Goal: Browse casually: Explore the website without a specific task or goal

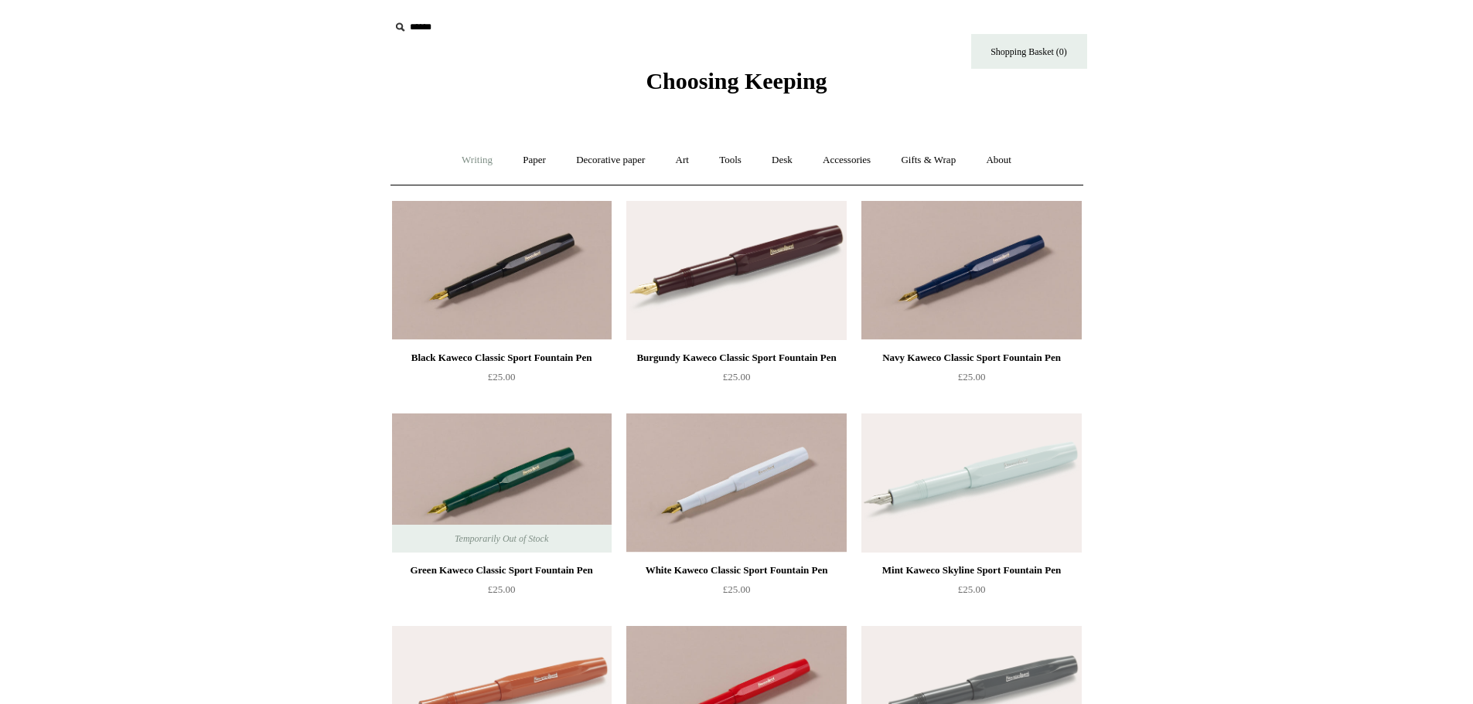
click at [463, 162] on link "Writing +" at bounding box center [477, 160] width 59 height 41
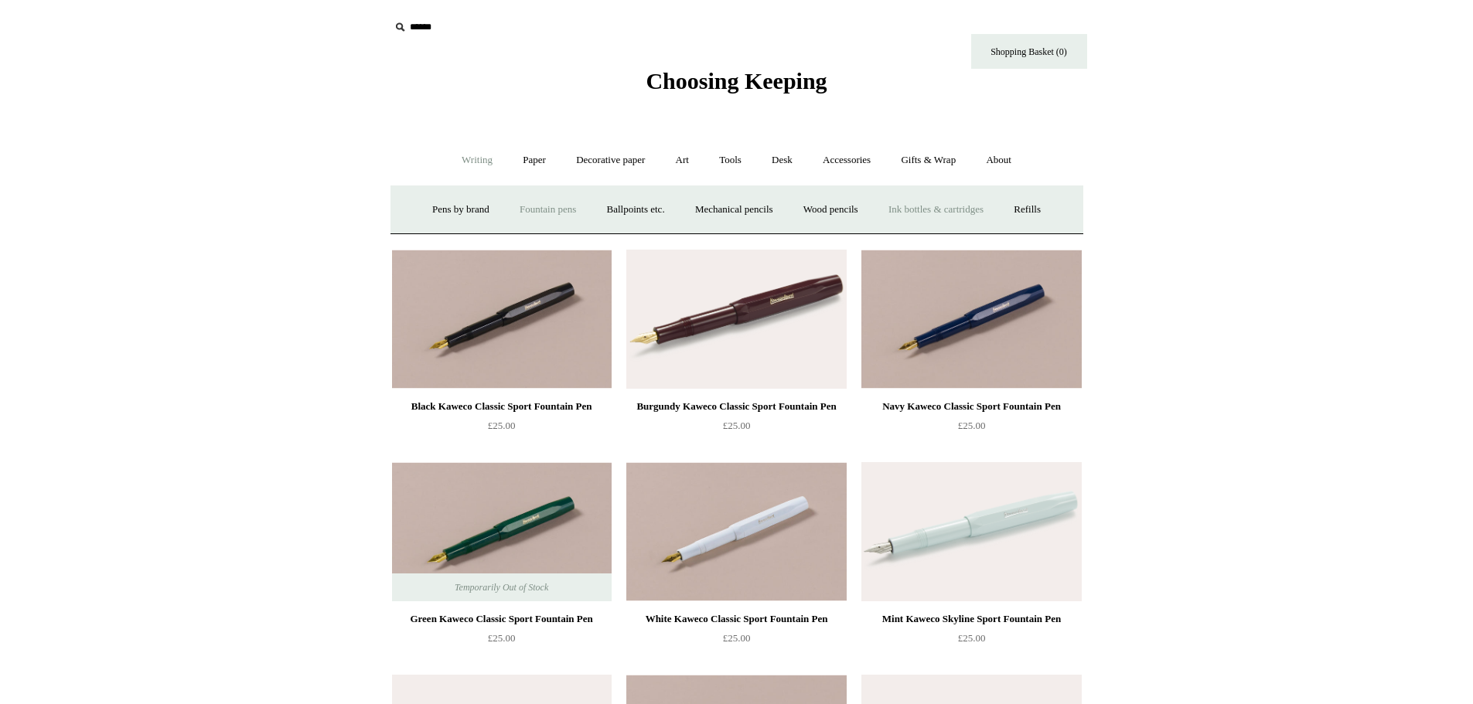
click at [954, 210] on link "Ink bottles & cartridges +" at bounding box center [936, 209] width 123 height 41
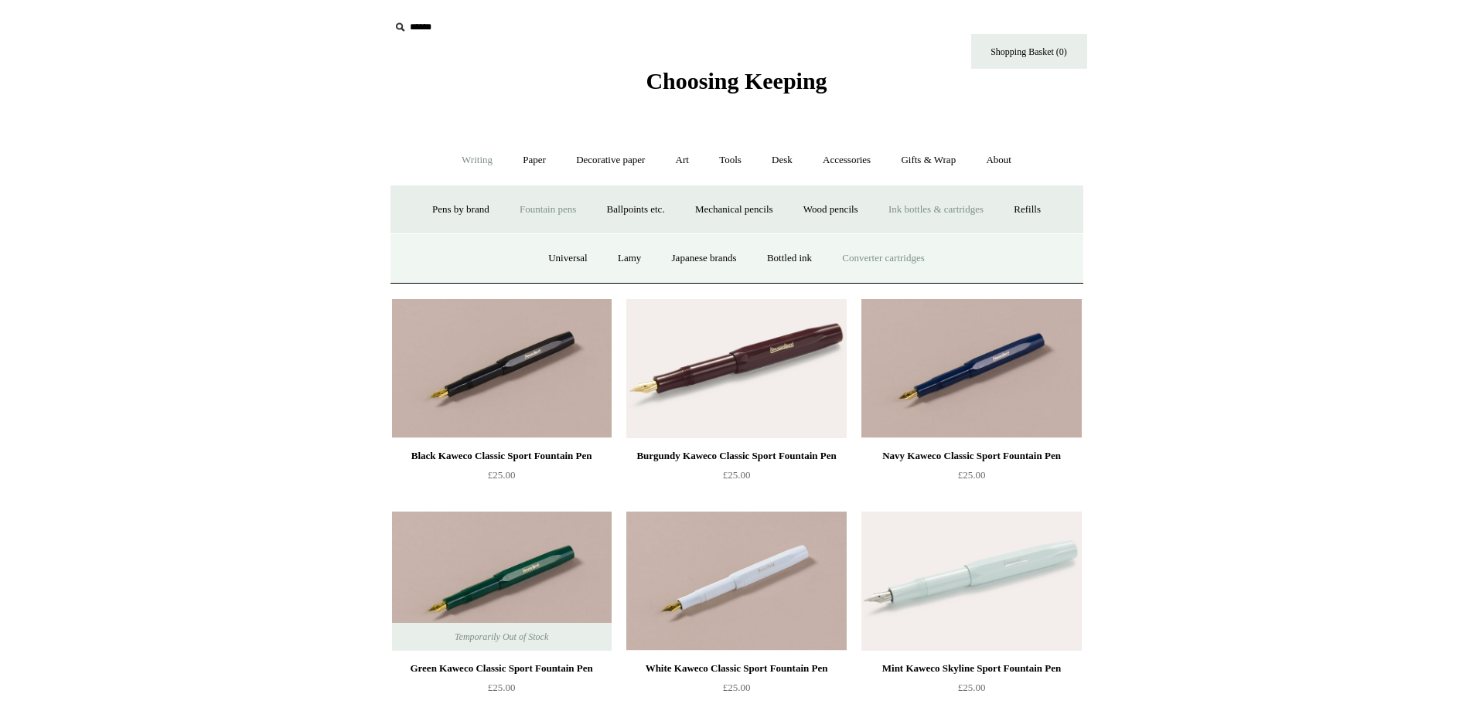
click at [923, 254] on link "Converter cartridges" at bounding box center [883, 258] width 110 height 41
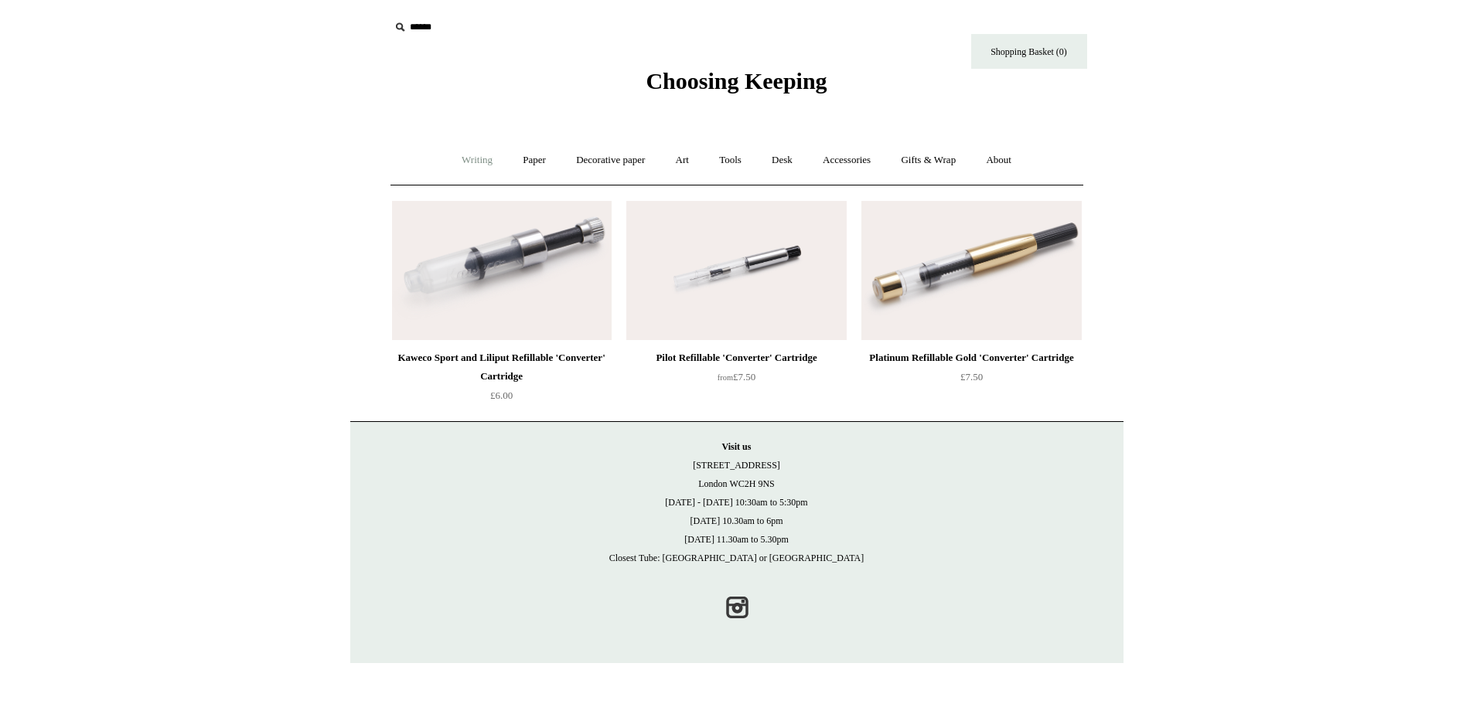
click at [469, 155] on link "Writing +" at bounding box center [477, 160] width 59 height 41
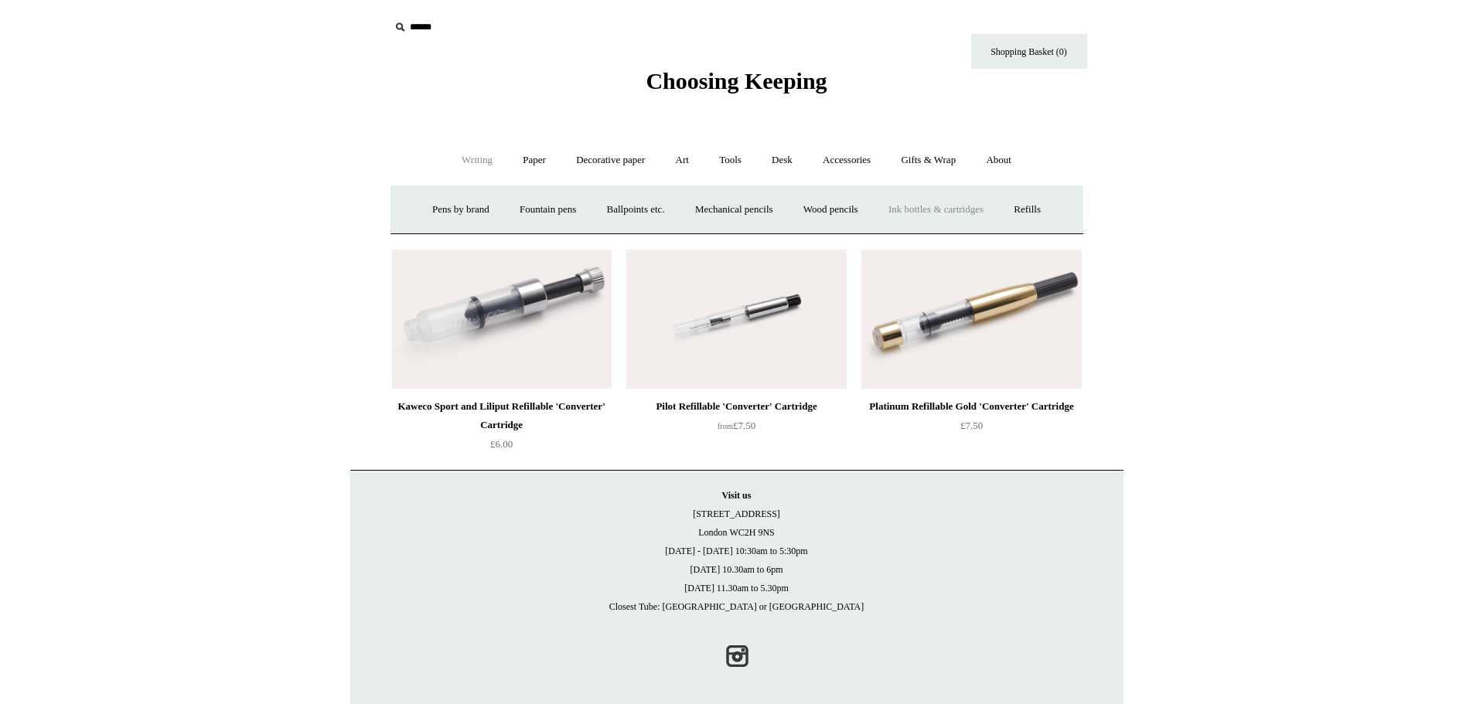
click at [975, 213] on link "Ink bottles & cartridges +" at bounding box center [936, 209] width 123 height 41
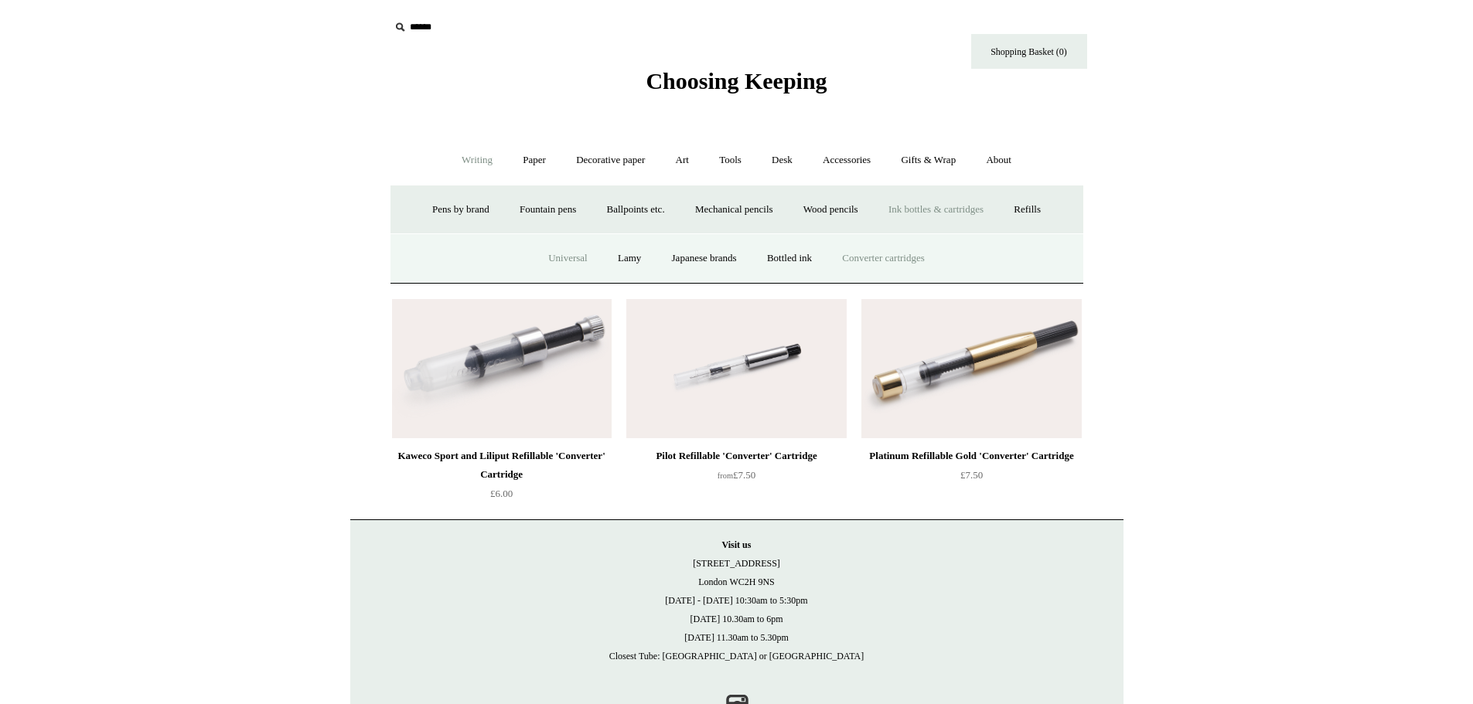
click at [536, 257] on link "Universal" at bounding box center [567, 258] width 67 height 41
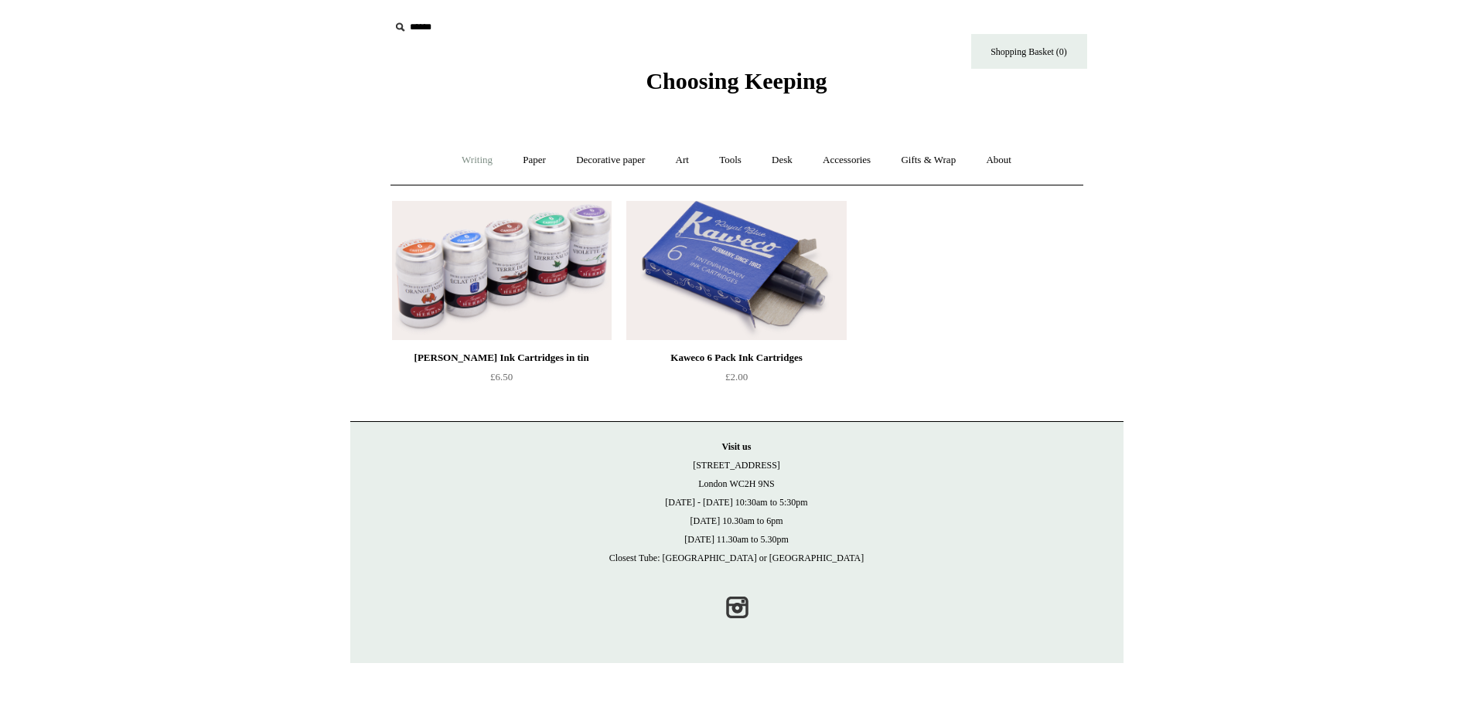
click at [456, 164] on link "Writing +" at bounding box center [477, 160] width 59 height 41
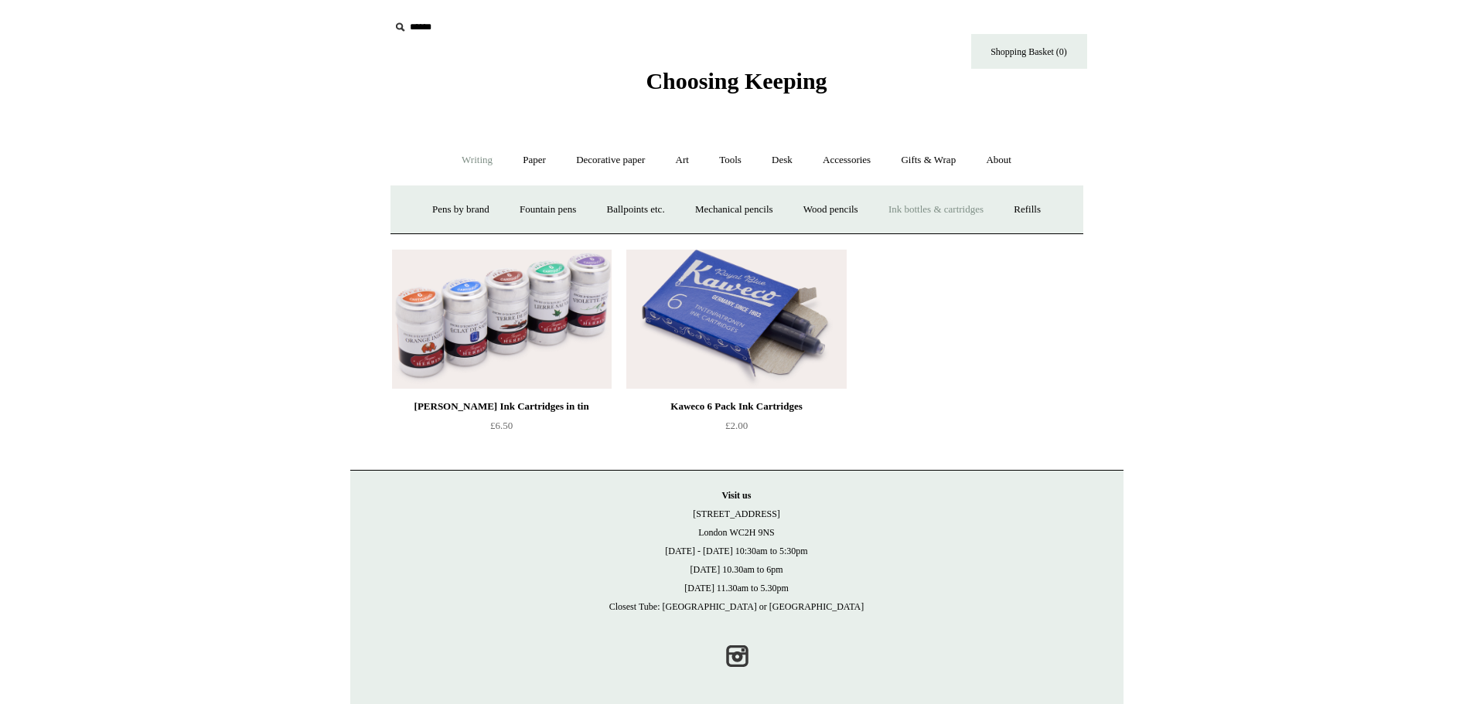
click at [964, 208] on link "Ink bottles & cartridges +" at bounding box center [936, 209] width 123 height 41
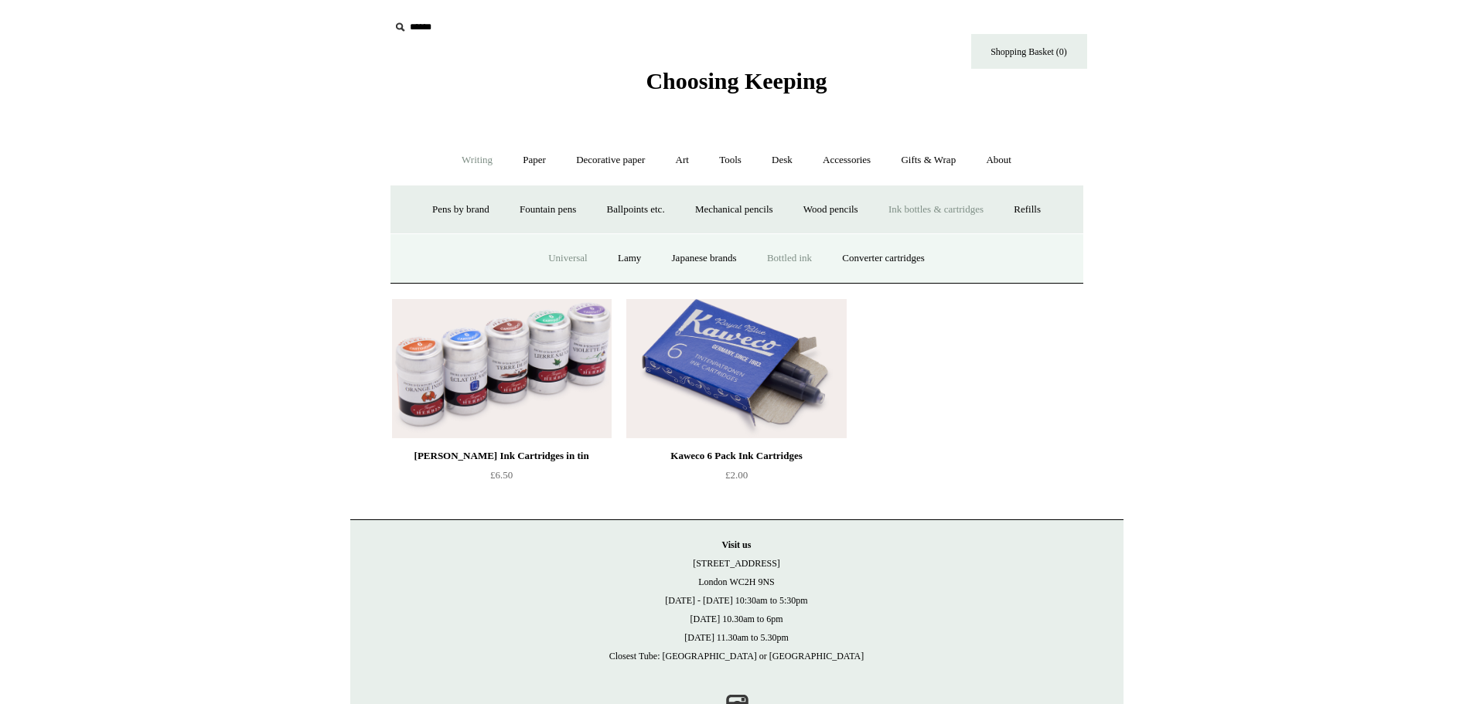
click at [799, 252] on link "Bottled ink" at bounding box center [789, 258] width 73 height 41
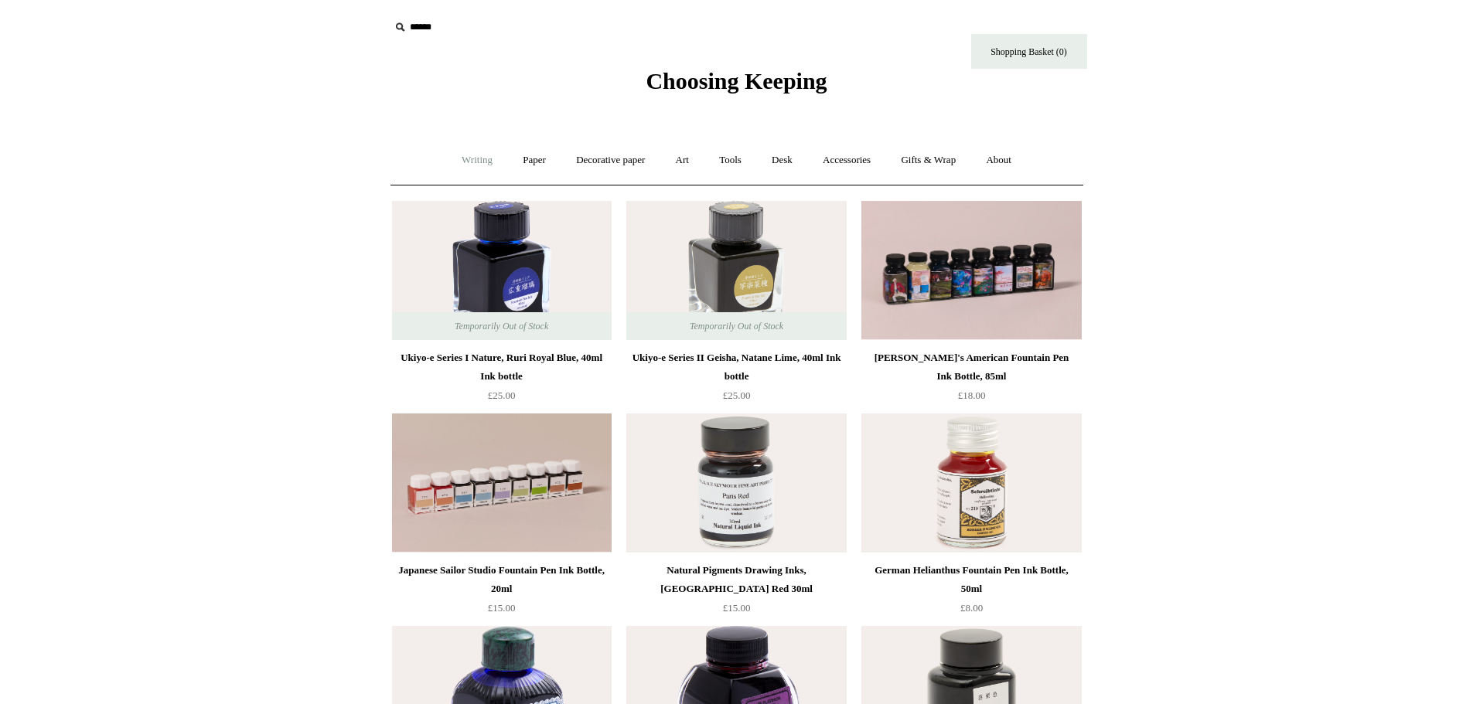
click at [448, 148] on link "Writing +" at bounding box center [477, 160] width 59 height 41
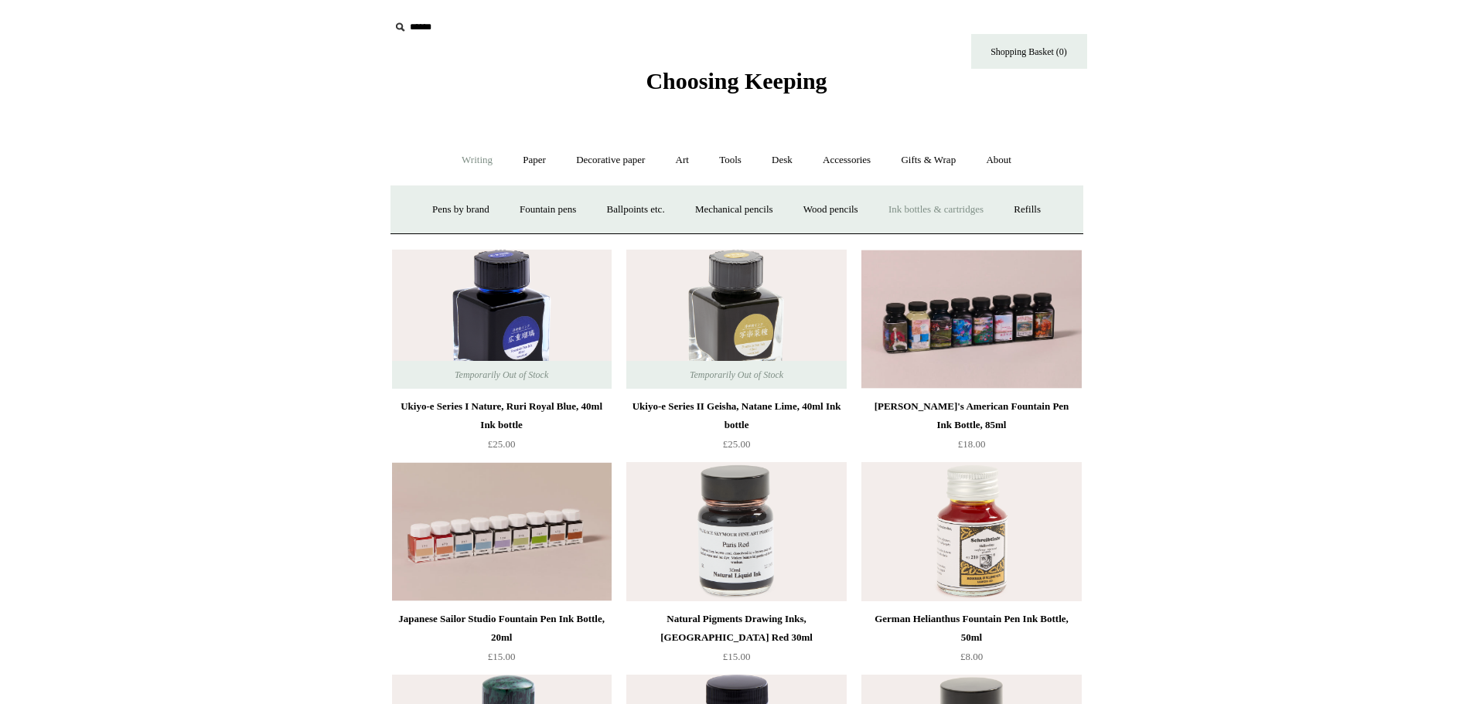
click at [936, 208] on link "Ink bottles & cartridges +" at bounding box center [936, 209] width 123 height 41
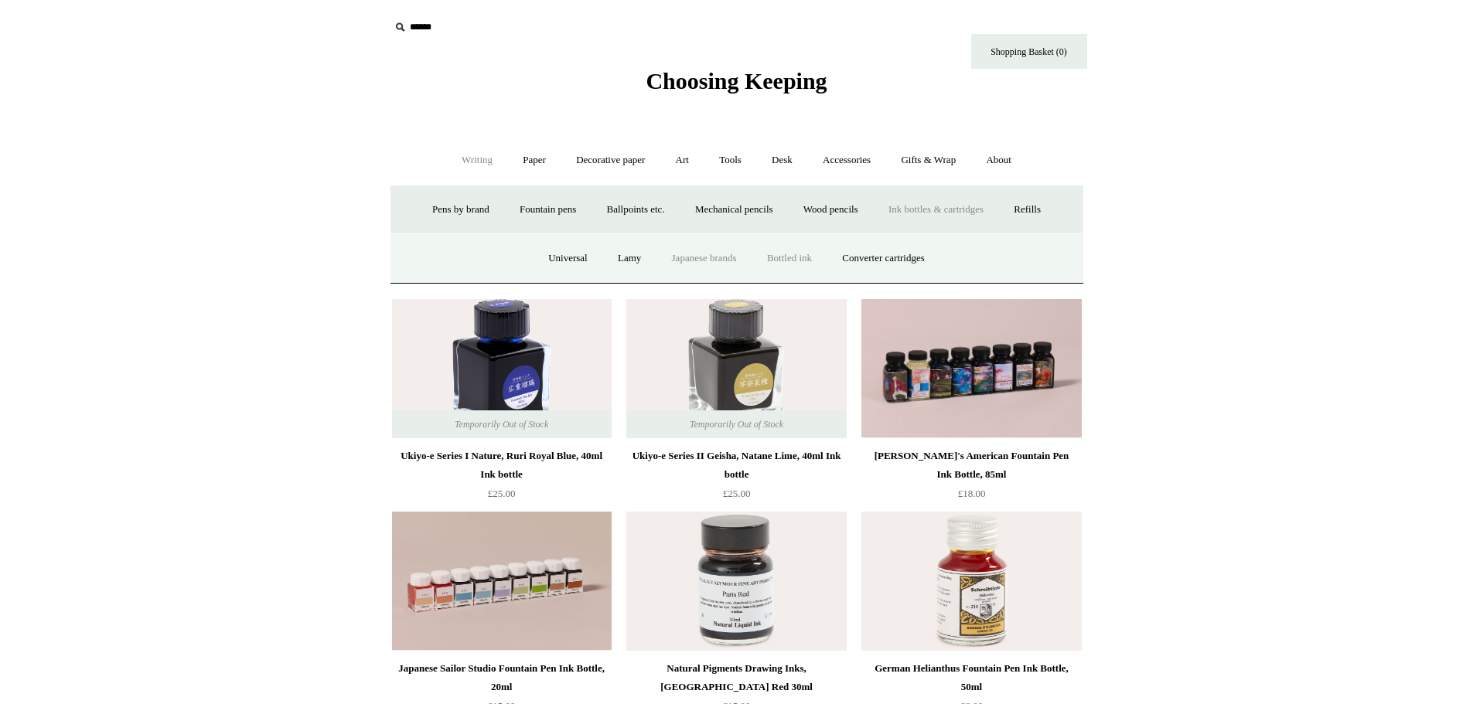
click at [695, 264] on link "Japanese brands" at bounding box center [704, 258] width 93 height 41
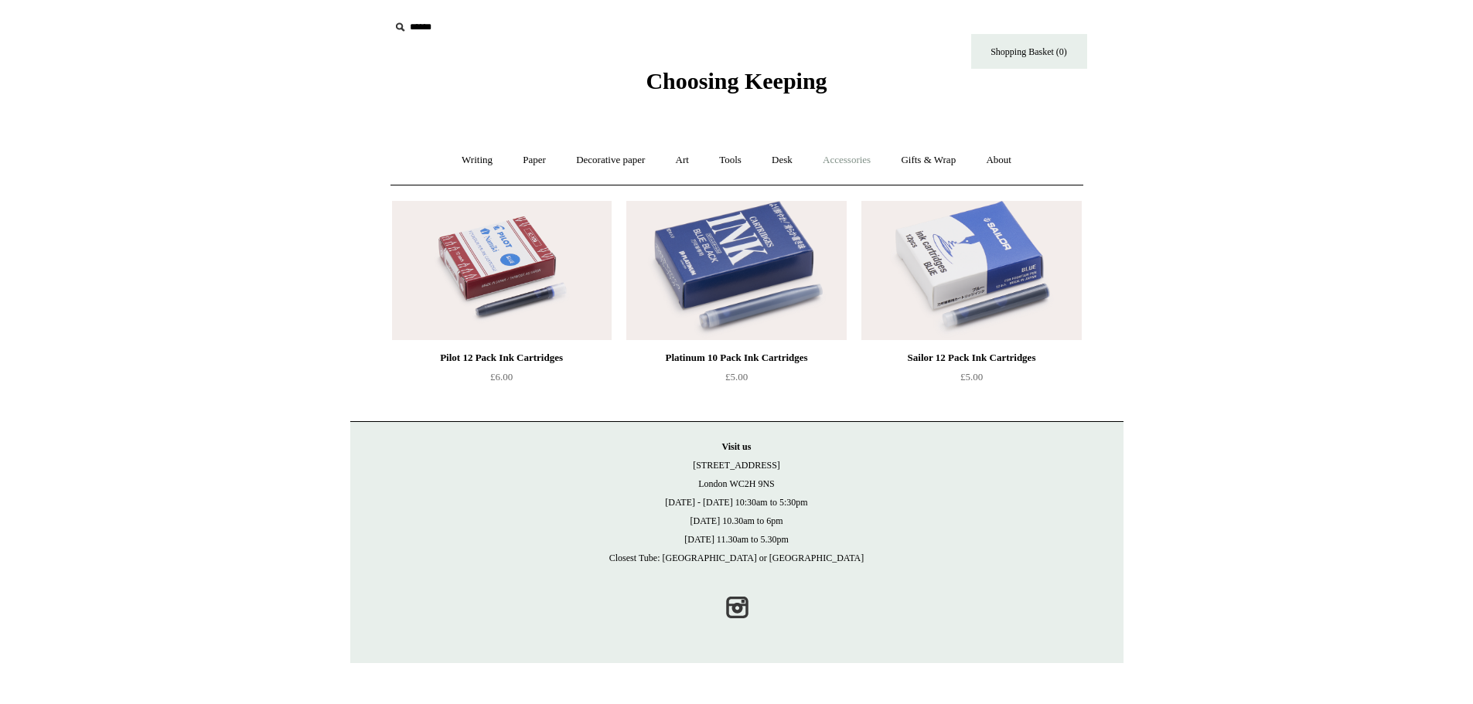
click at [825, 160] on link "Accessories +" at bounding box center [847, 160] width 76 height 41
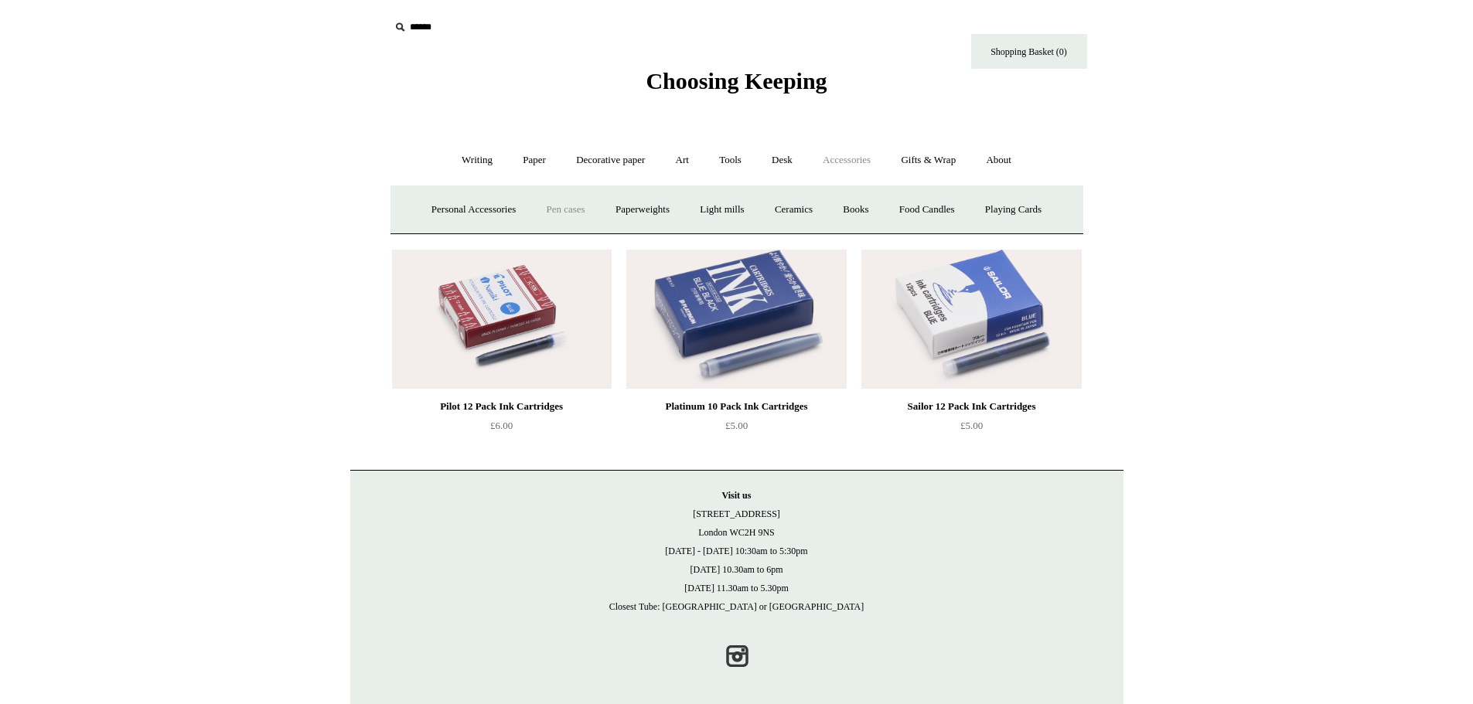
click at [534, 220] on link "Pen cases" at bounding box center [565, 209] width 67 height 41
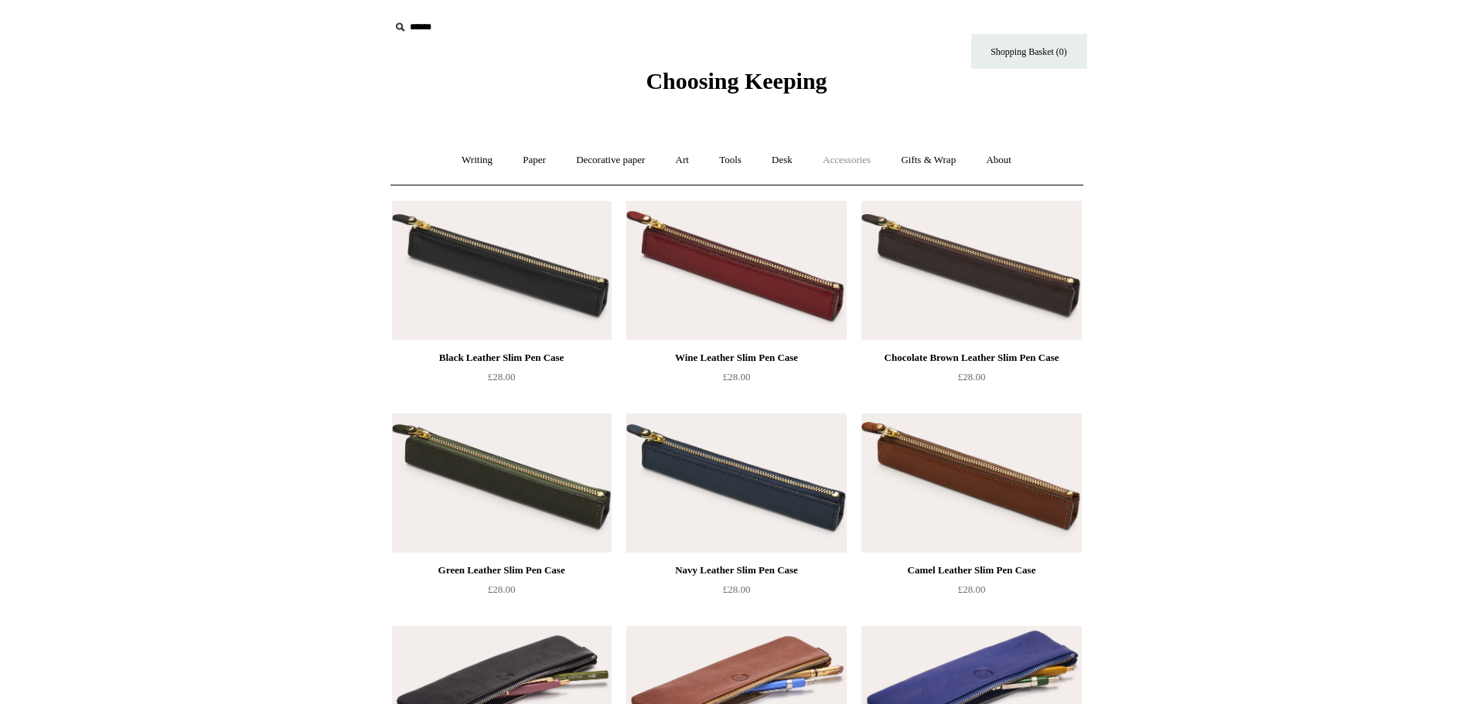
click at [828, 159] on link "Accessories +" at bounding box center [847, 160] width 76 height 41
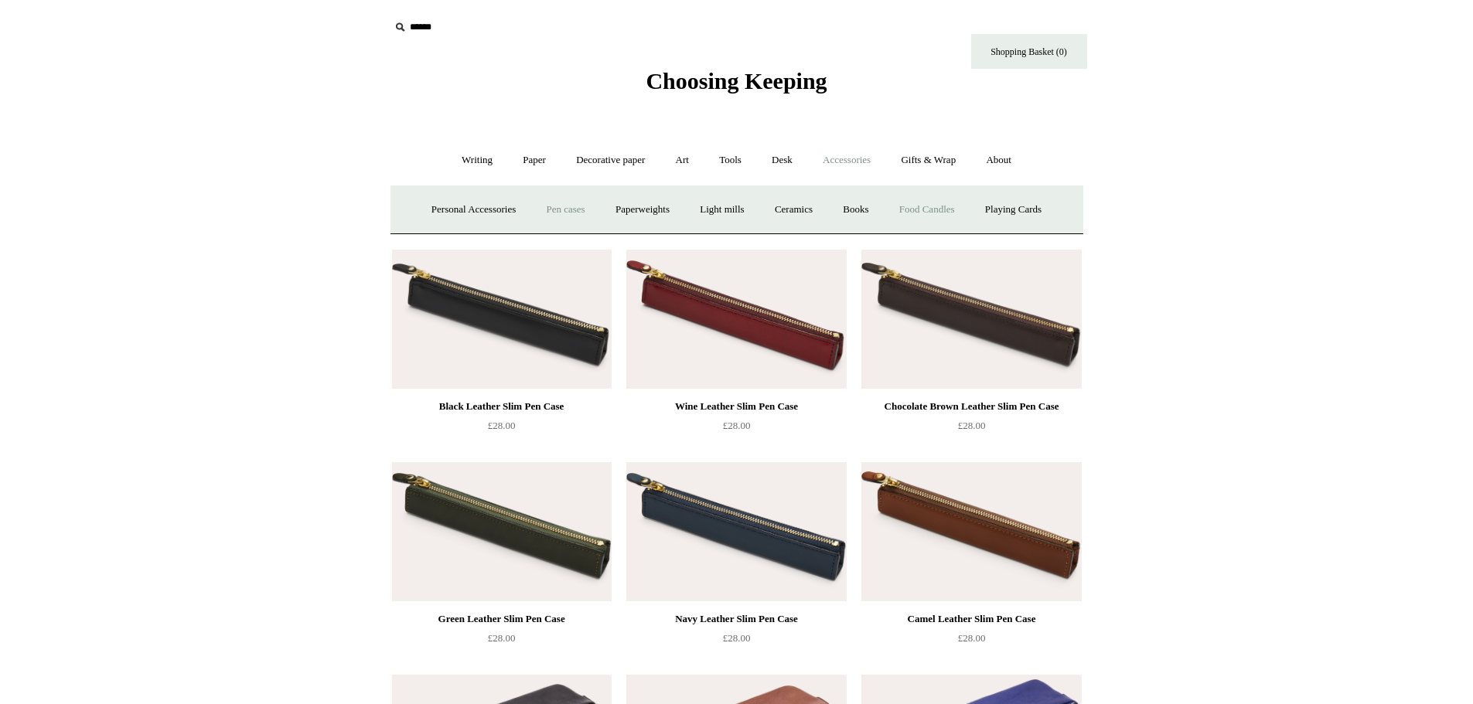
click at [950, 214] on link "Food Candles" at bounding box center [927, 209] width 84 height 41
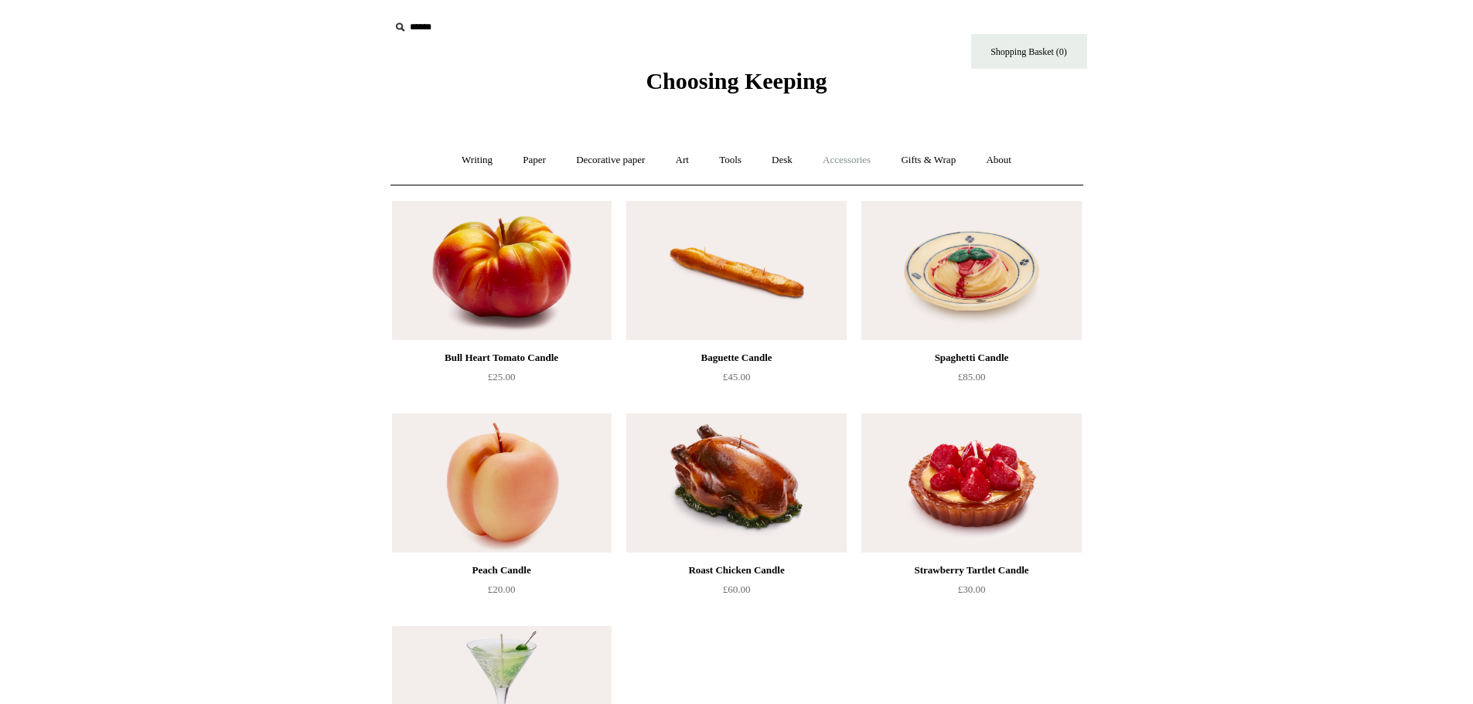
click at [858, 160] on link "Accessories +" at bounding box center [847, 160] width 76 height 41
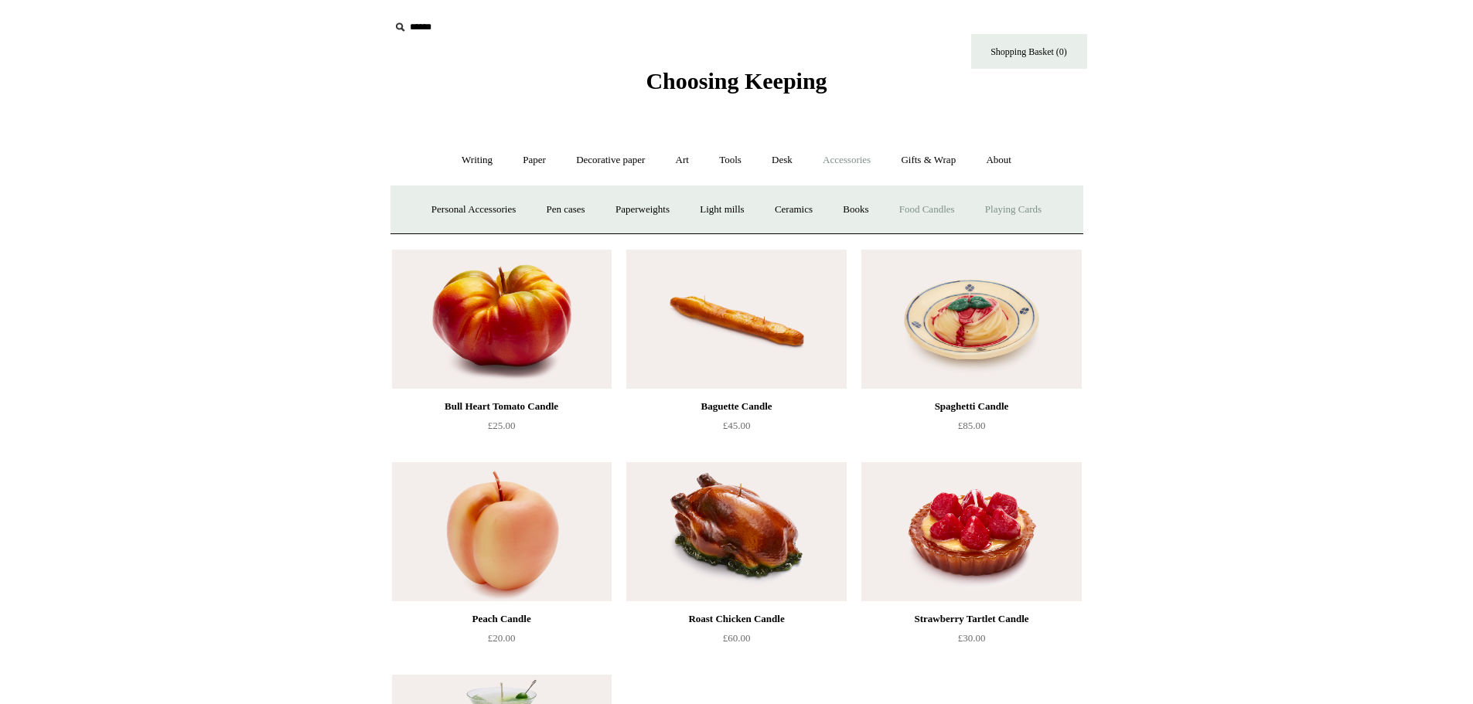
click at [1006, 208] on link "Playing Cards" at bounding box center [1013, 209] width 84 height 41
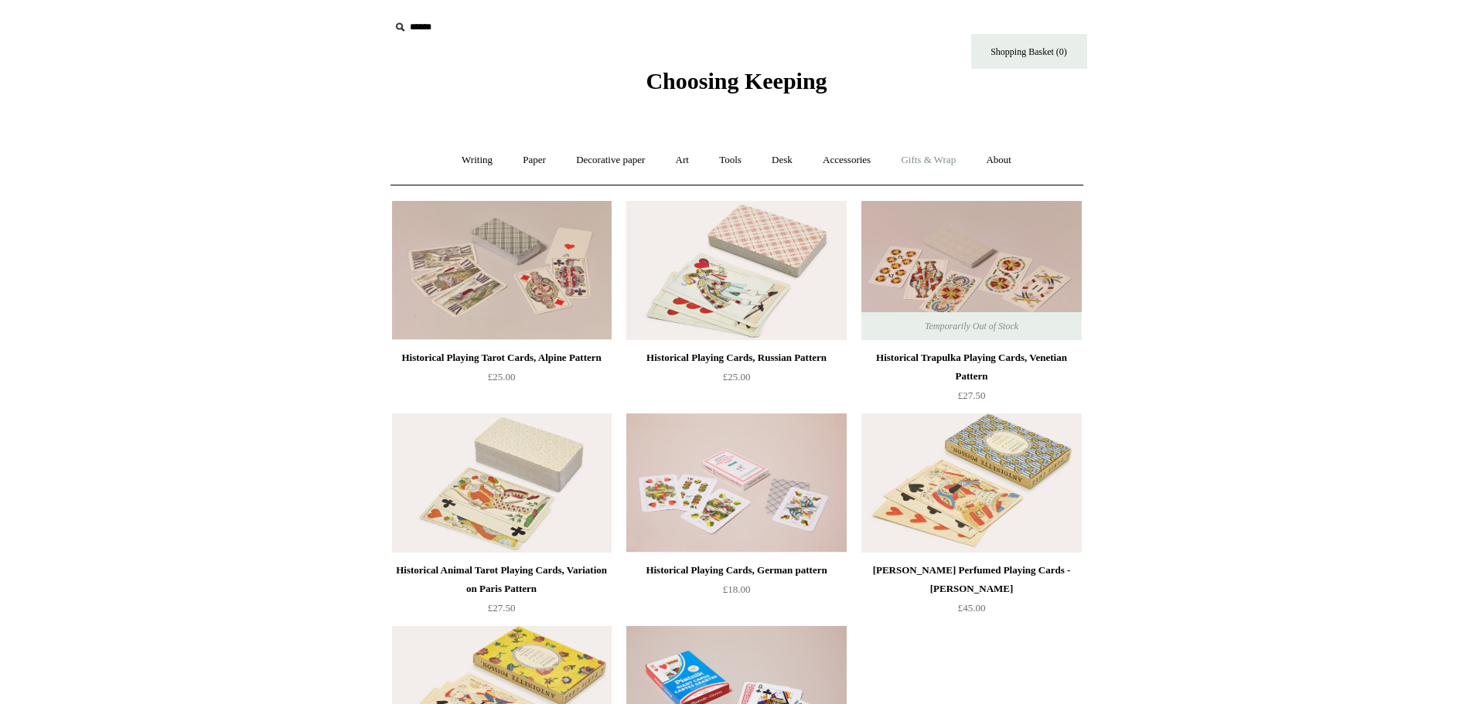
click at [943, 161] on link "Gifts & Wrap +" at bounding box center [928, 160] width 83 height 41
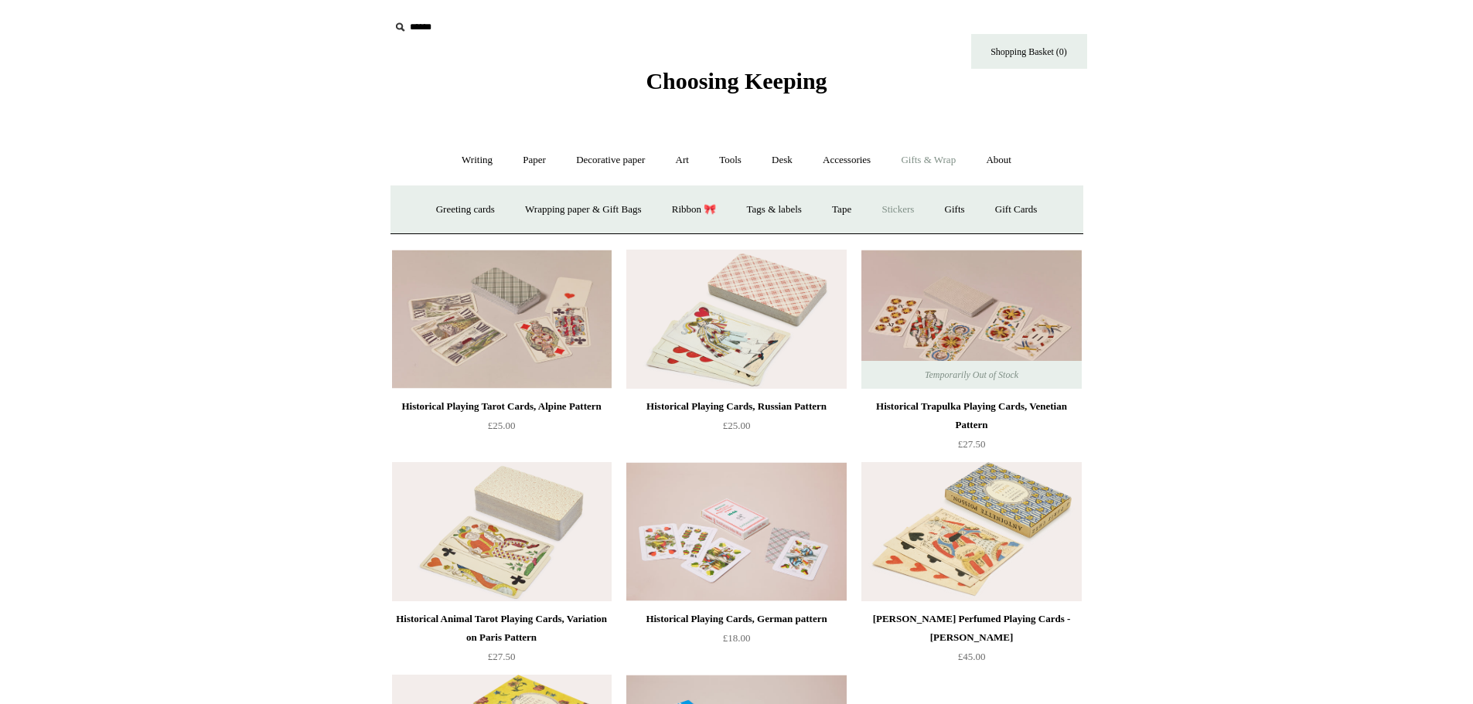
click at [906, 215] on link "Stickers" at bounding box center [898, 209] width 60 height 41
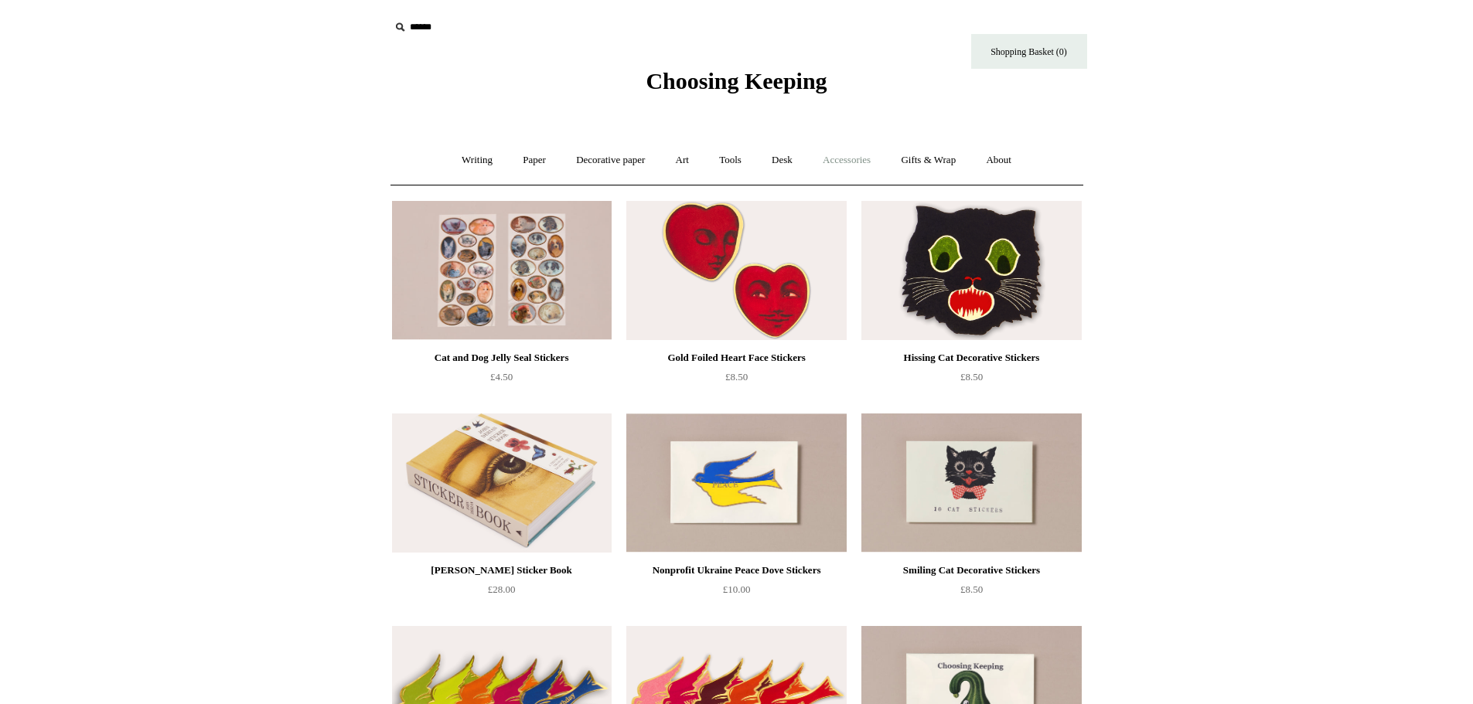
click at [864, 159] on link "Accessories +" at bounding box center [847, 160] width 76 height 41
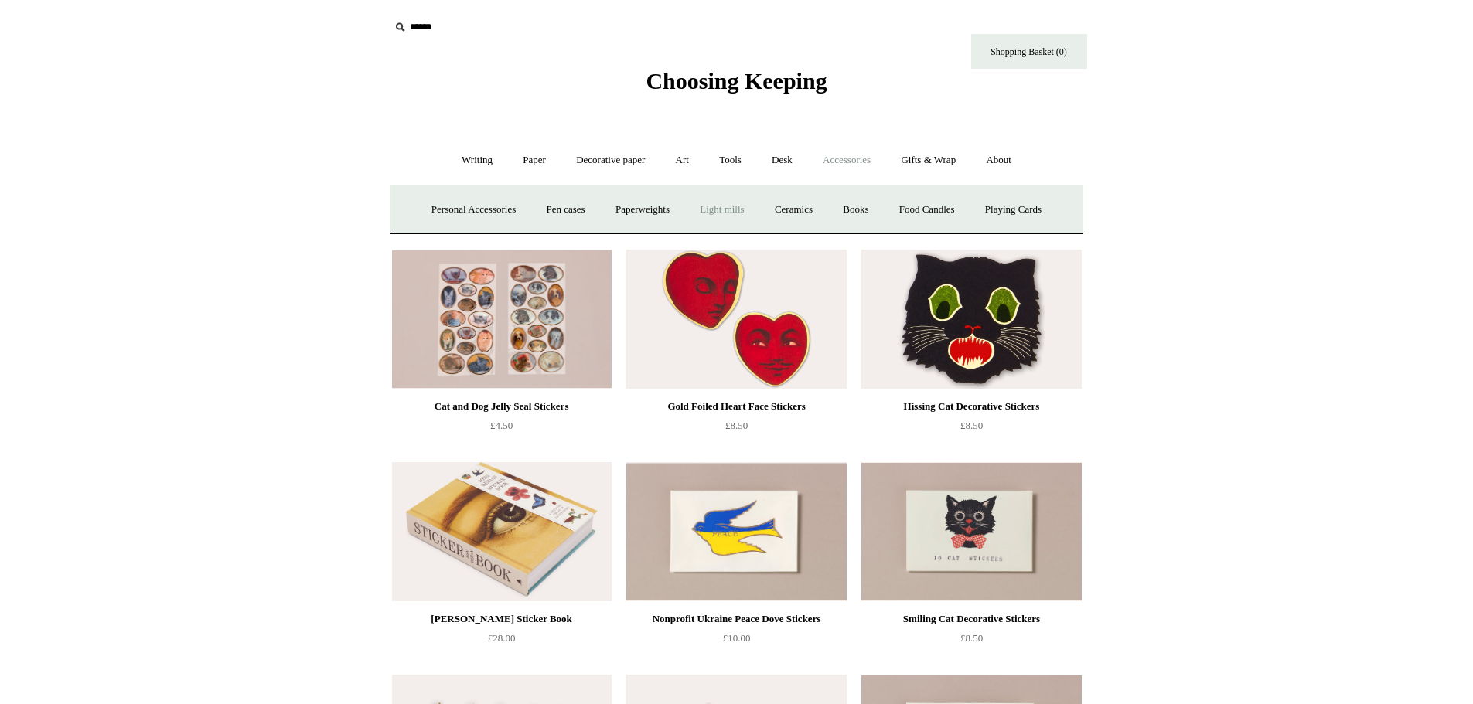
click at [721, 212] on link "Light mills" at bounding box center [722, 209] width 72 height 41
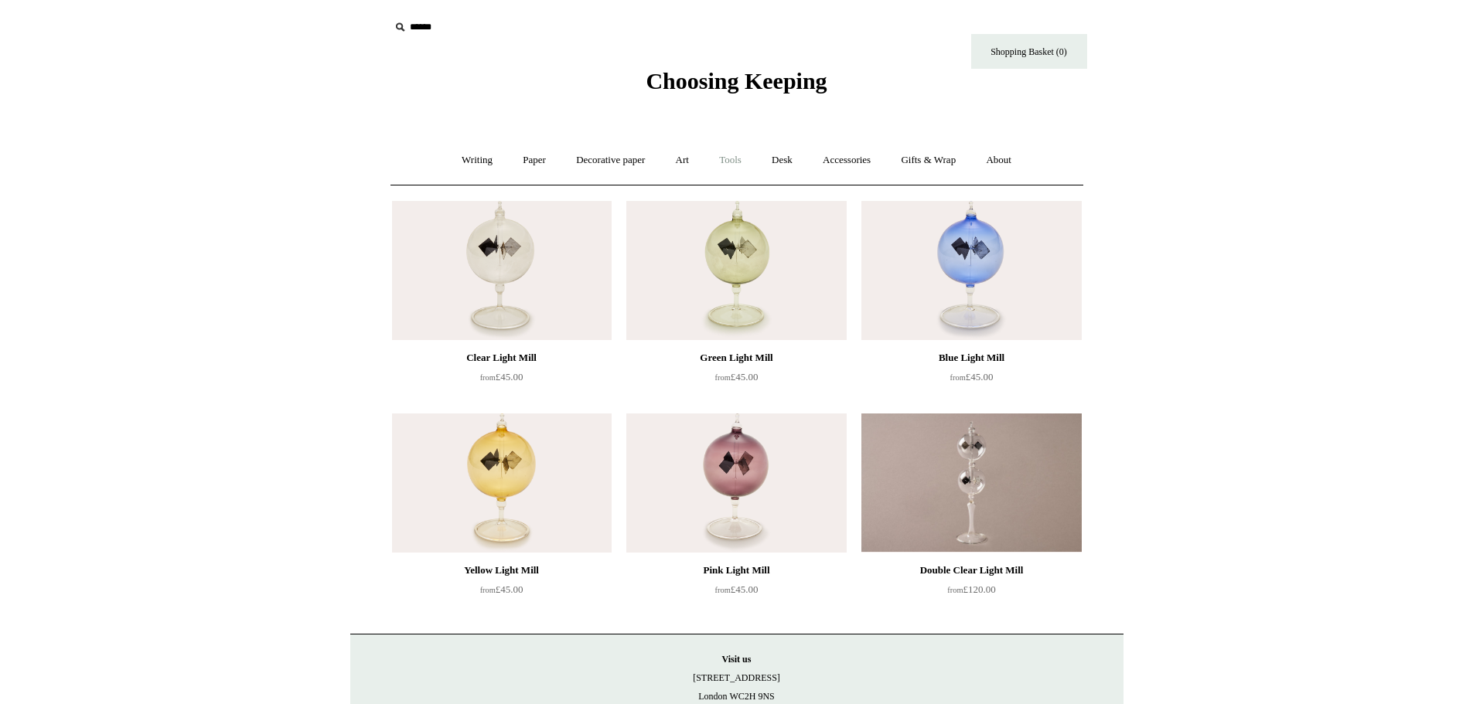
click at [733, 162] on link "Tools +" at bounding box center [730, 160] width 50 height 41
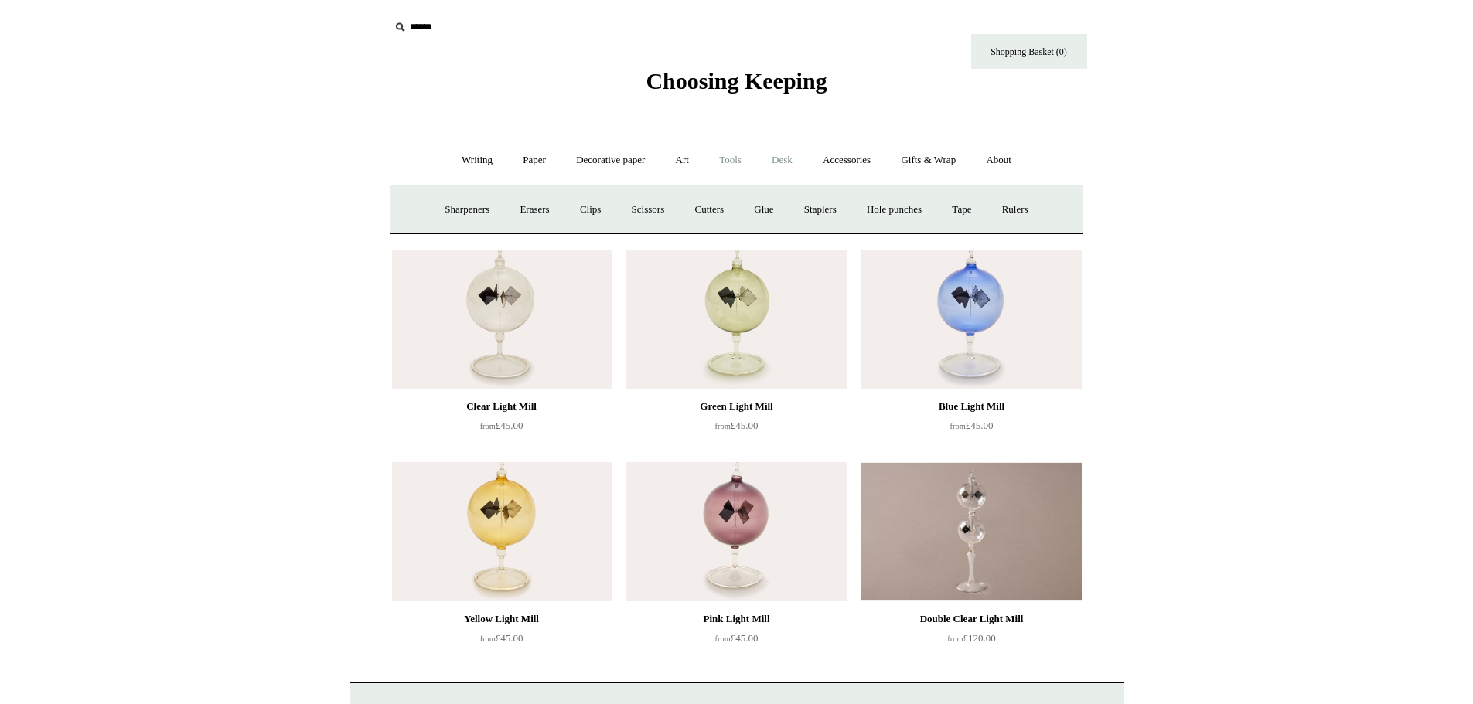
click at [801, 157] on link "Desk +" at bounding box center [782, 160] width 49 height 41
click at [841, 157] on link "Accessories +" at bounding box center [847, 160] width 76 height 41
click at [868, 212] on link "Books" at bounding box center [855, 209] width 53 height 41
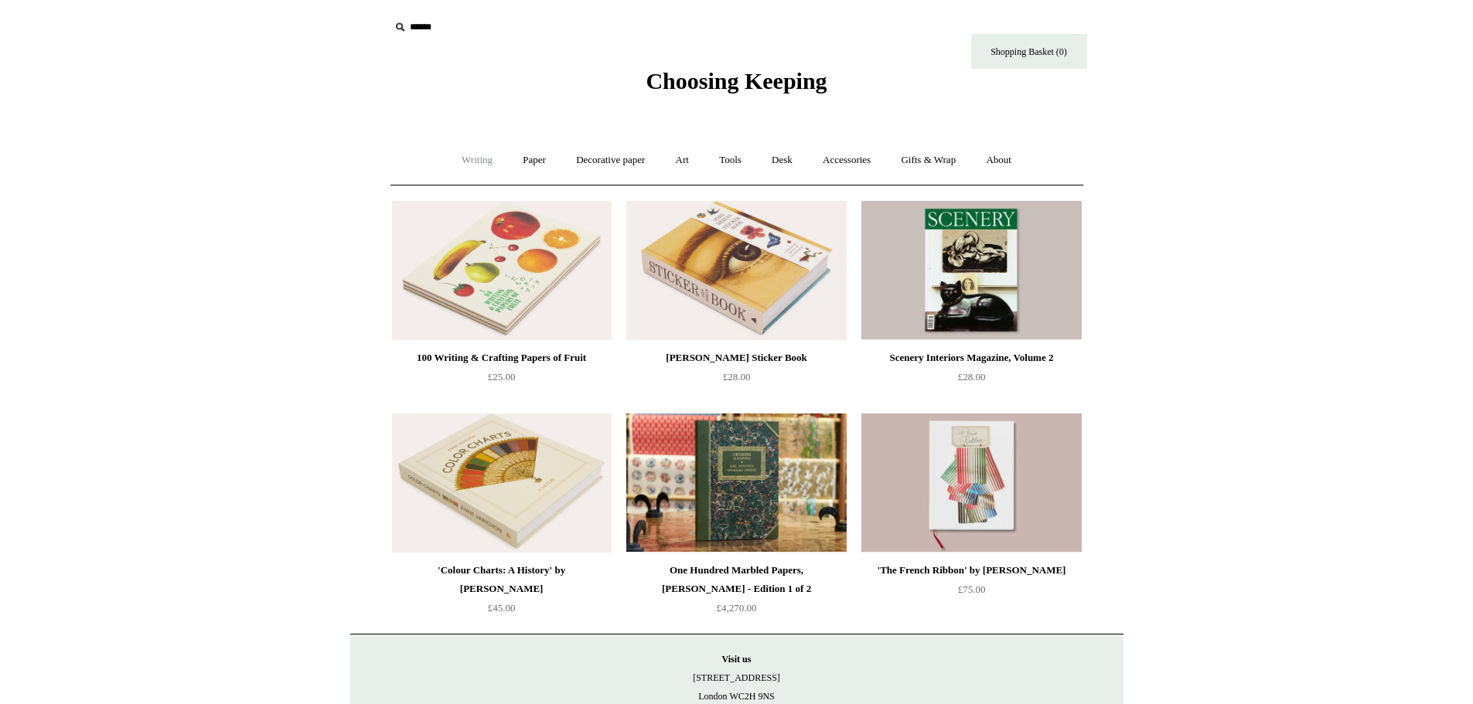
click at [459, 172] on link "Writing +" at bounding box center [477, 160] width 59 height 41
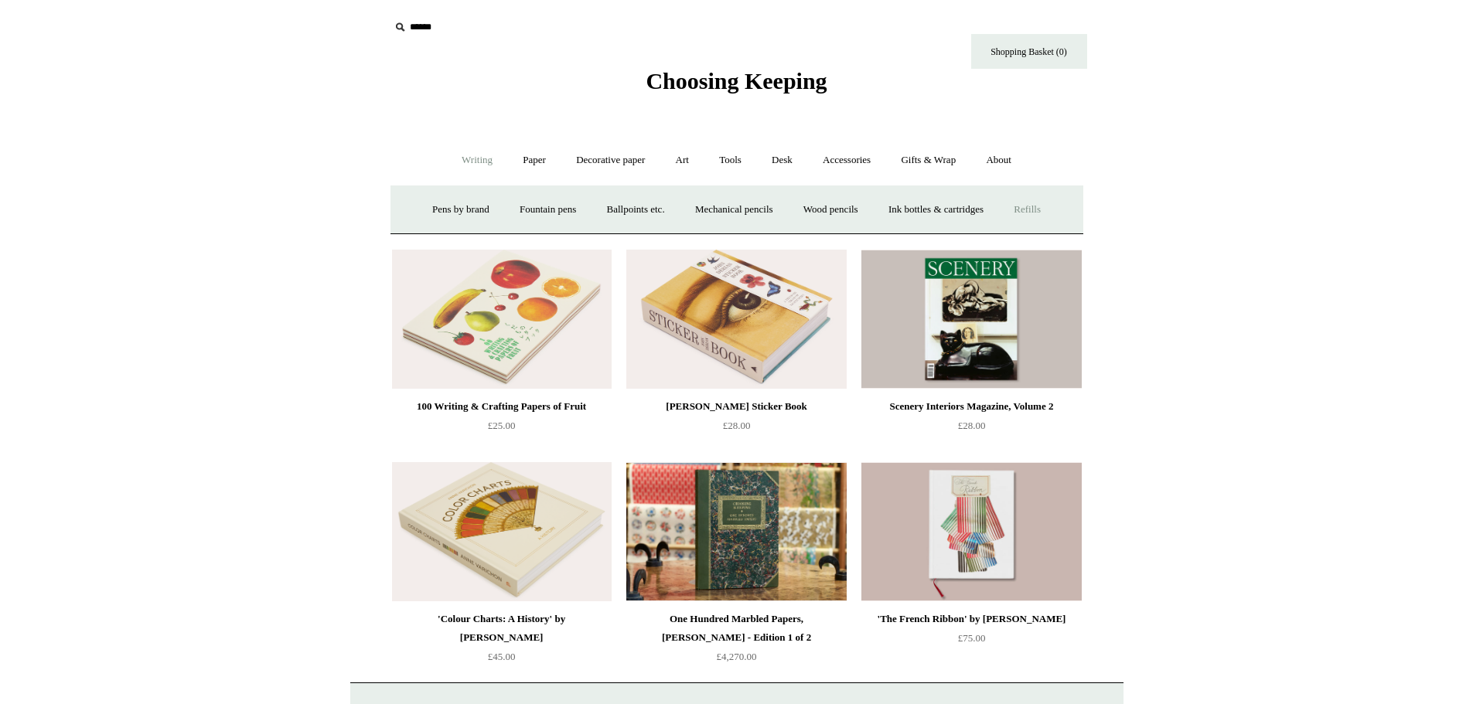
click at [1034, 212] on link "Refills +" at bounding box center [1027, 209] width 55 height 41
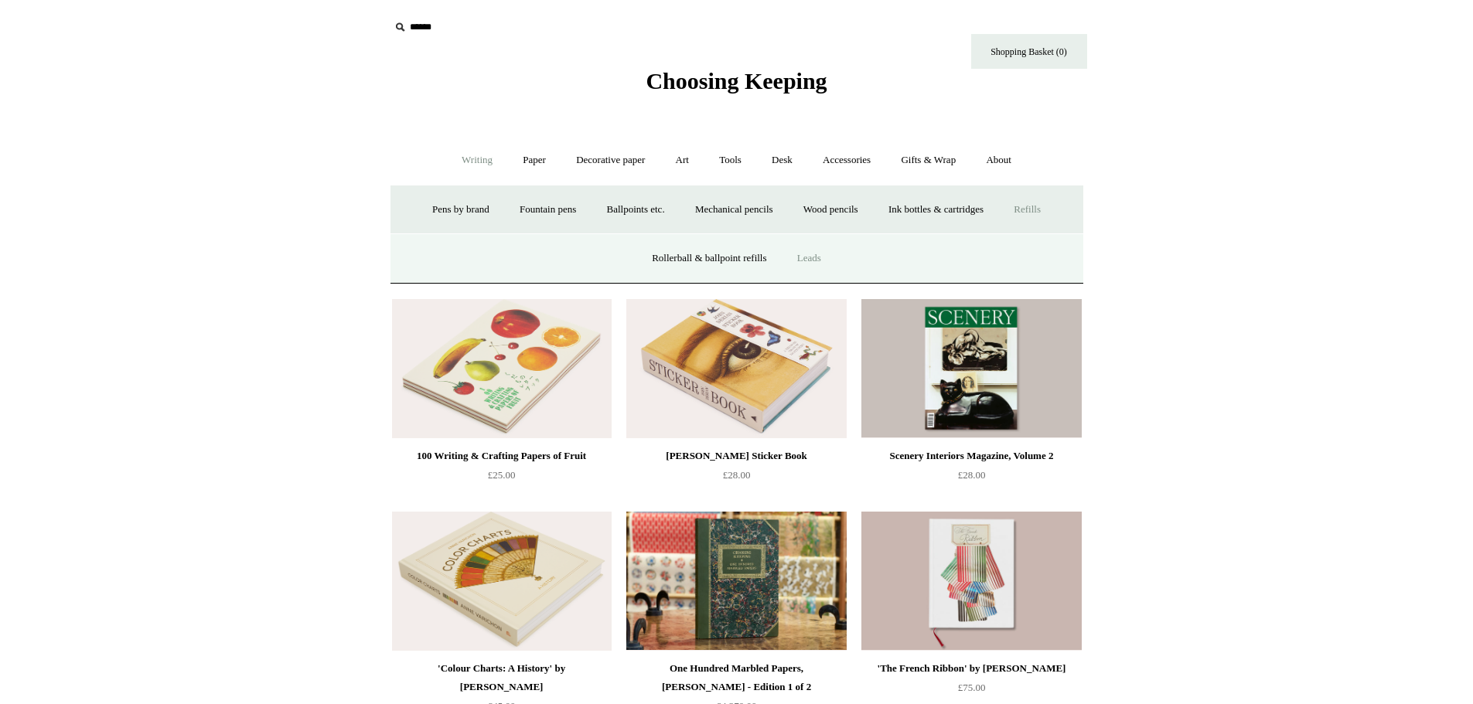
click at [803, 251] on link "Leads" at bounding box center [809, 258] width 52 height 41
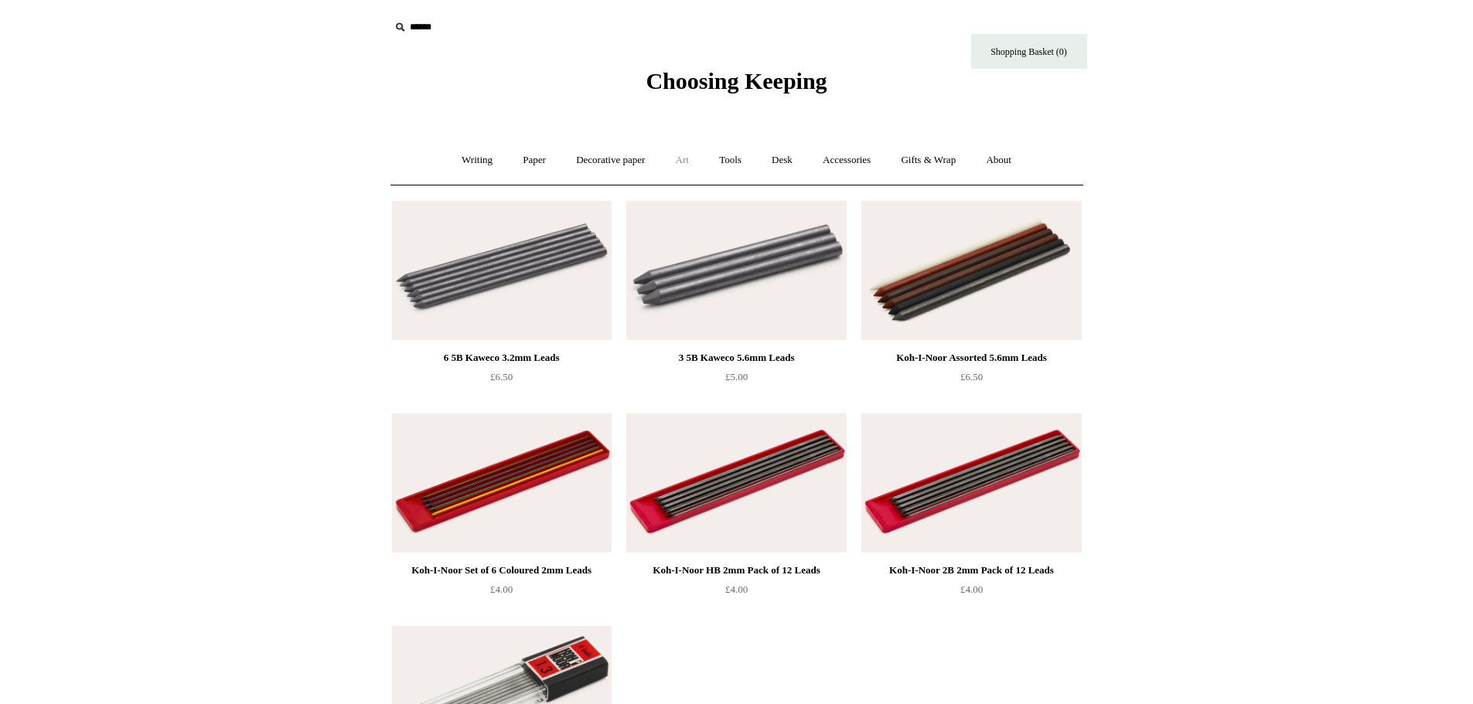
click at [665, 164] on link "Art +" at bounding box center [682, 160] width 41 height 41
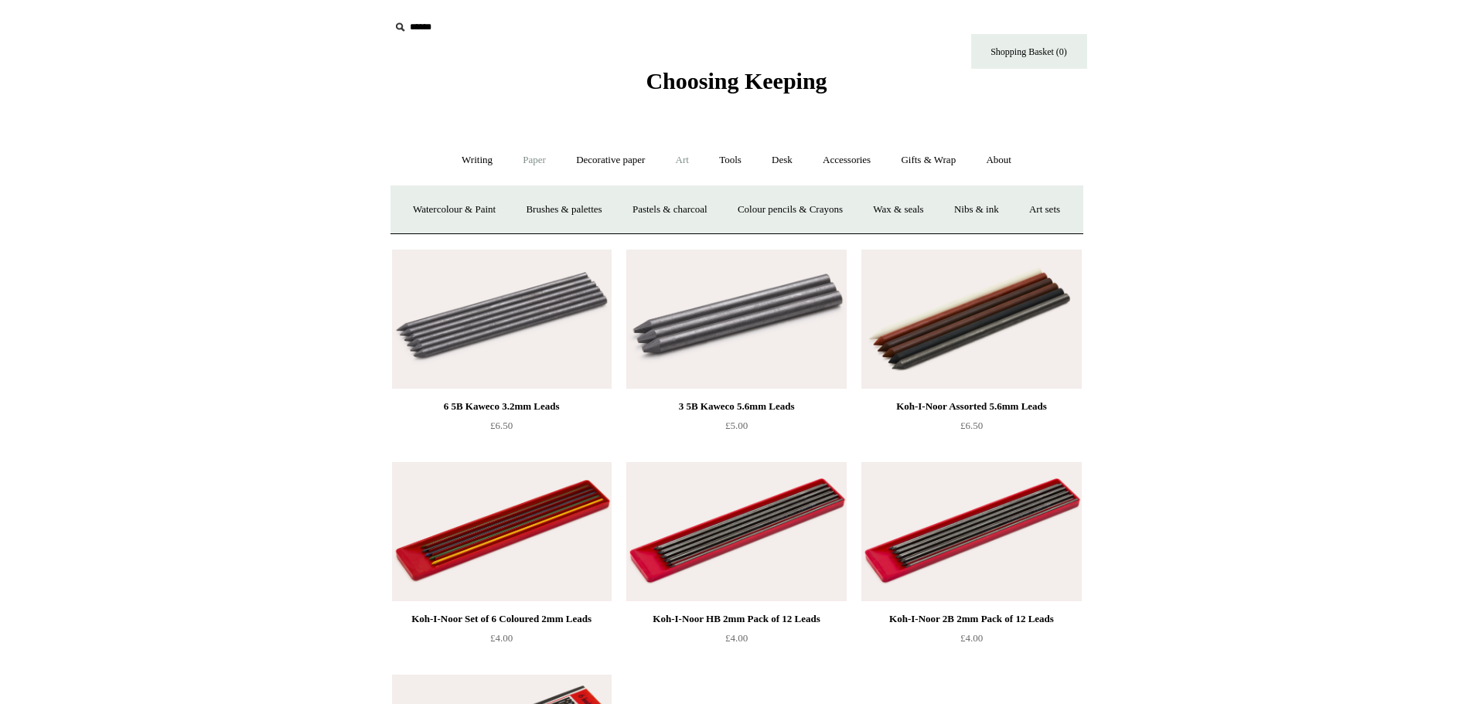
click at [514, 154] on link "Paper +" at bounding box center [534, 160] width 51 height 41
click at [467, 154] on link "Writing +" at bounding box center [477, 160] width 59 height 41
click at [601, 154] on link "Decorative paper +" at bounding box center [610, 160] width 97 height 41
click at [495, 210] on link "All" at bounding box center [501, 209] width 41 height 41
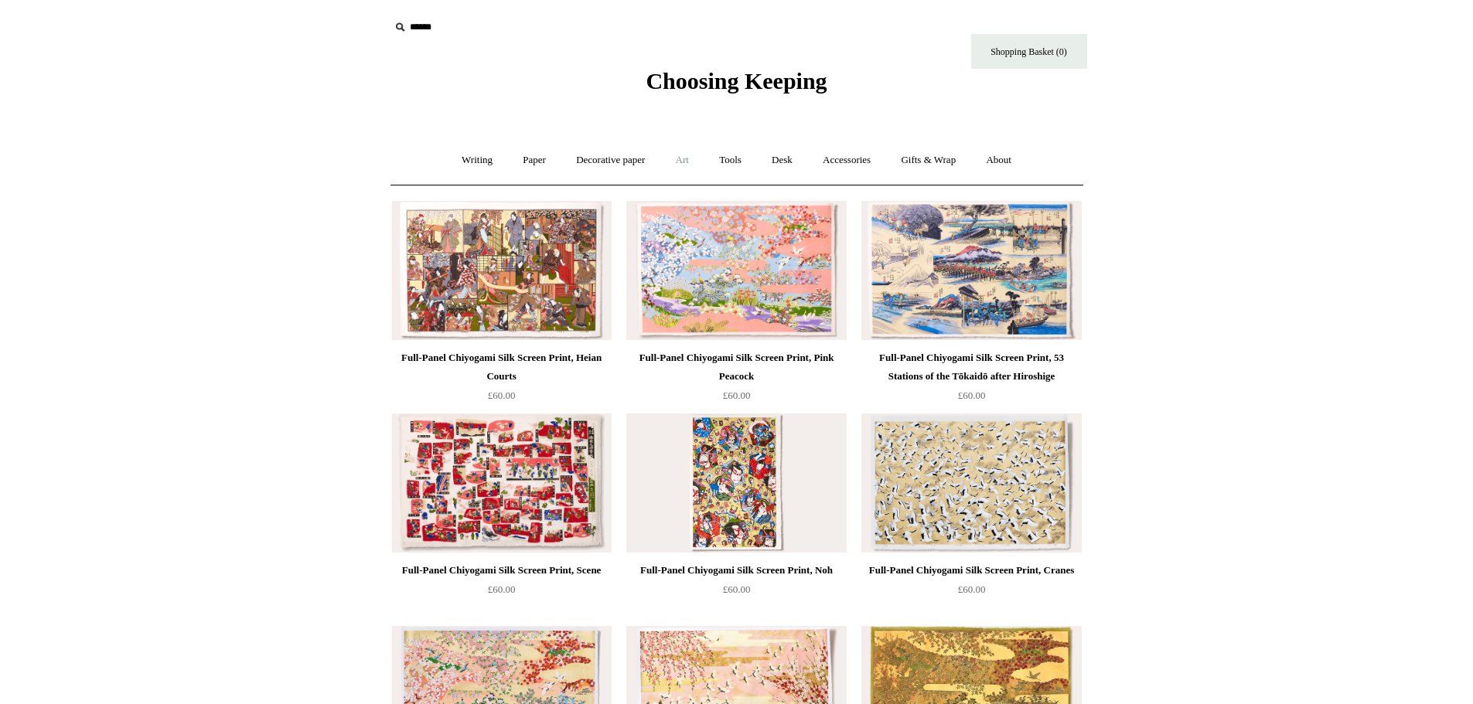
click at [677, 164] on link "Art +" at bounding box center [682, 160] width 41 height 41
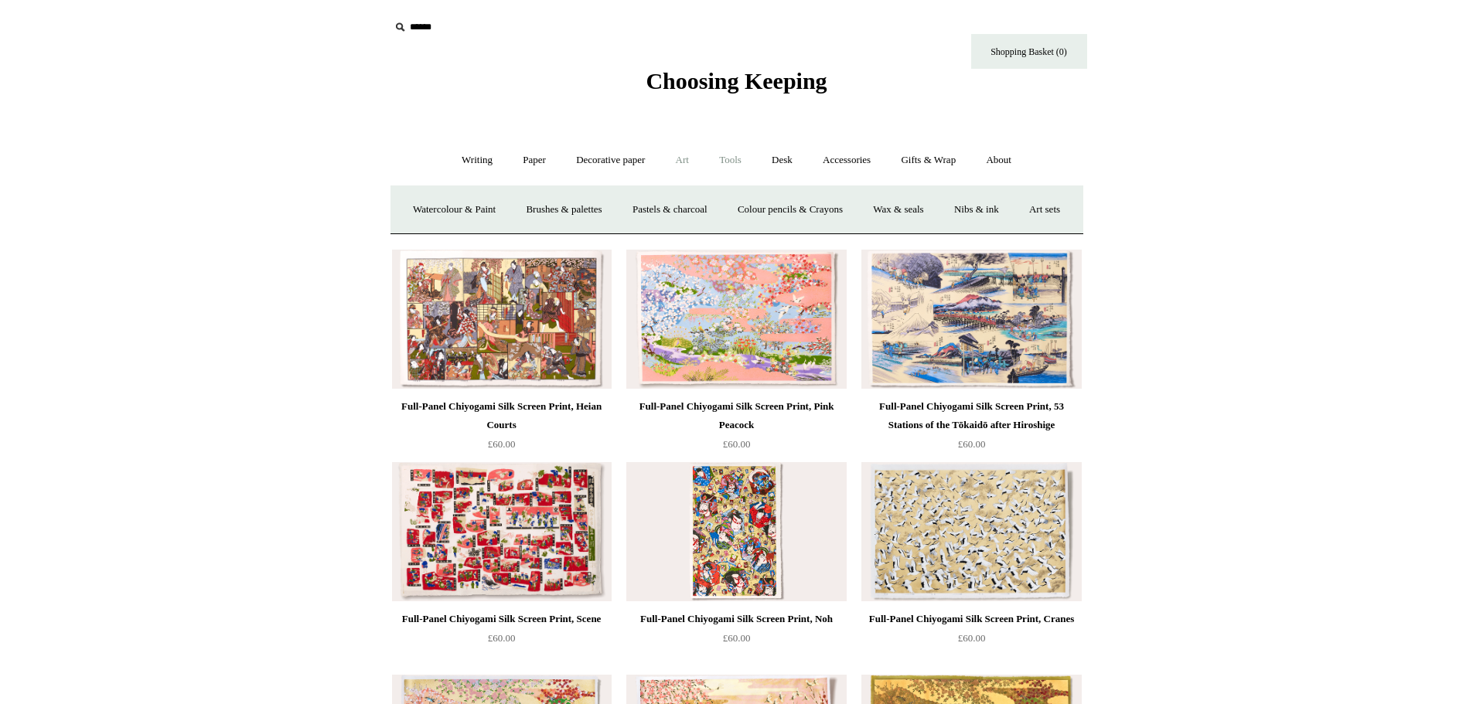
click at [737, 159] on link "Tools +" at bounding box center [730, 160] width 50 height 41
click at [966, 217] on link "Tape +" at bounding box center [961, 209] width 47 height 41
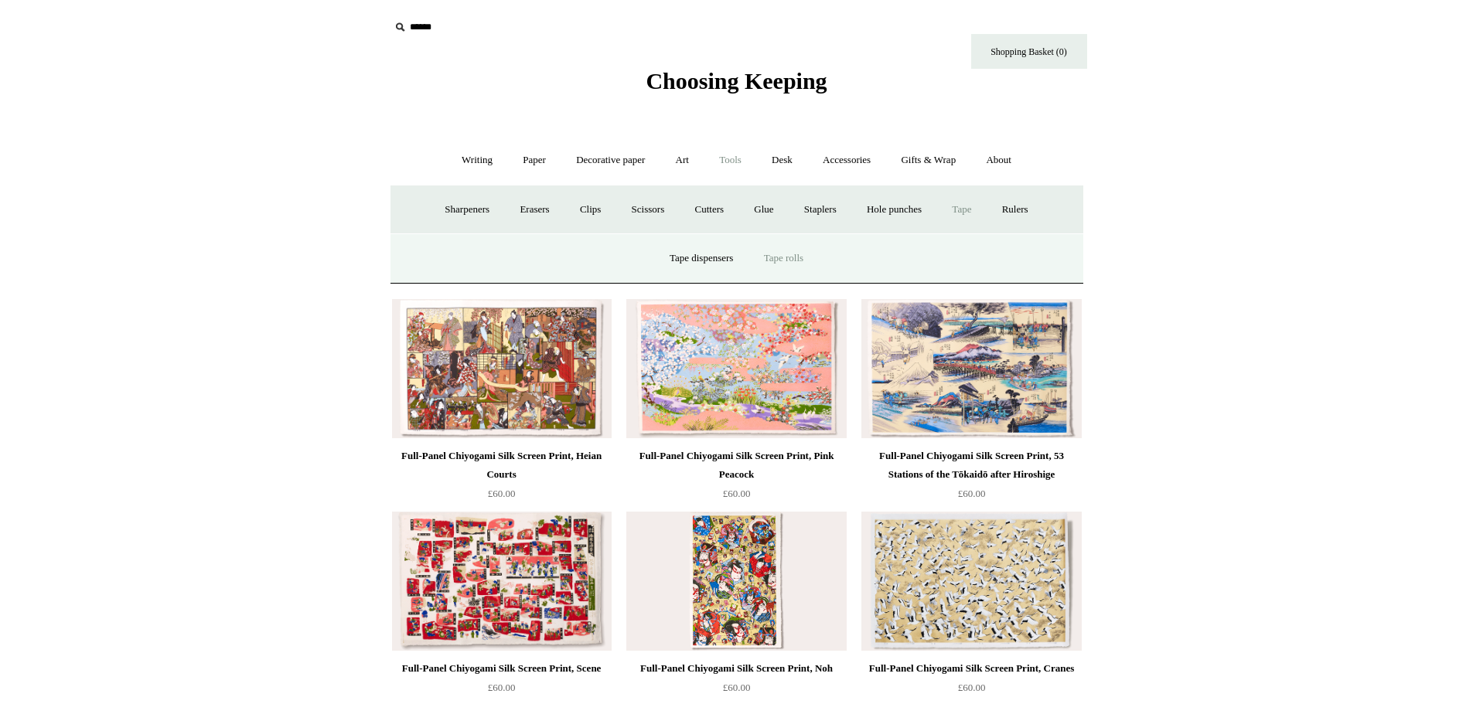
click at [766, 254] on link "Tape rolls" at bounding box center [783, 258] width 67 height 41
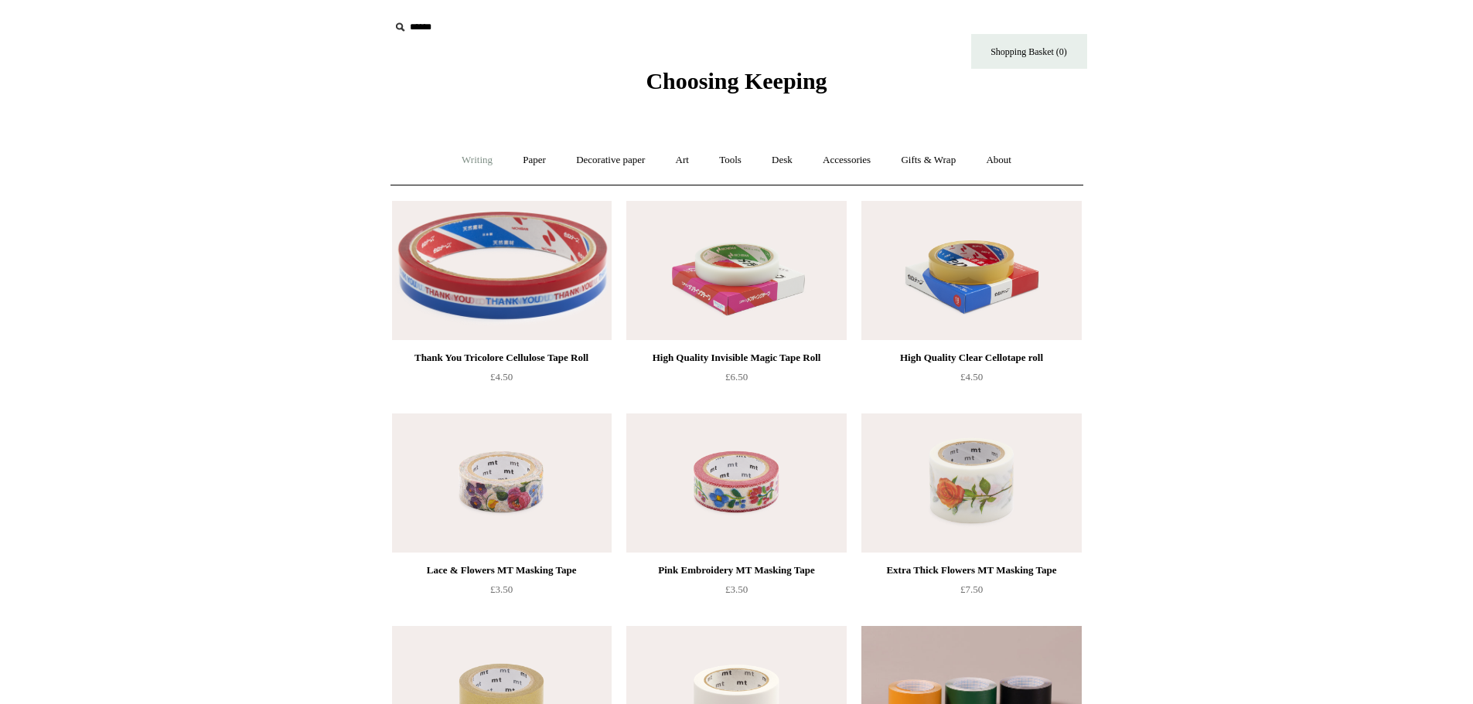
click at [466, 166] on link "Writing +" at bounding box center [477, 160] width 59 height 41
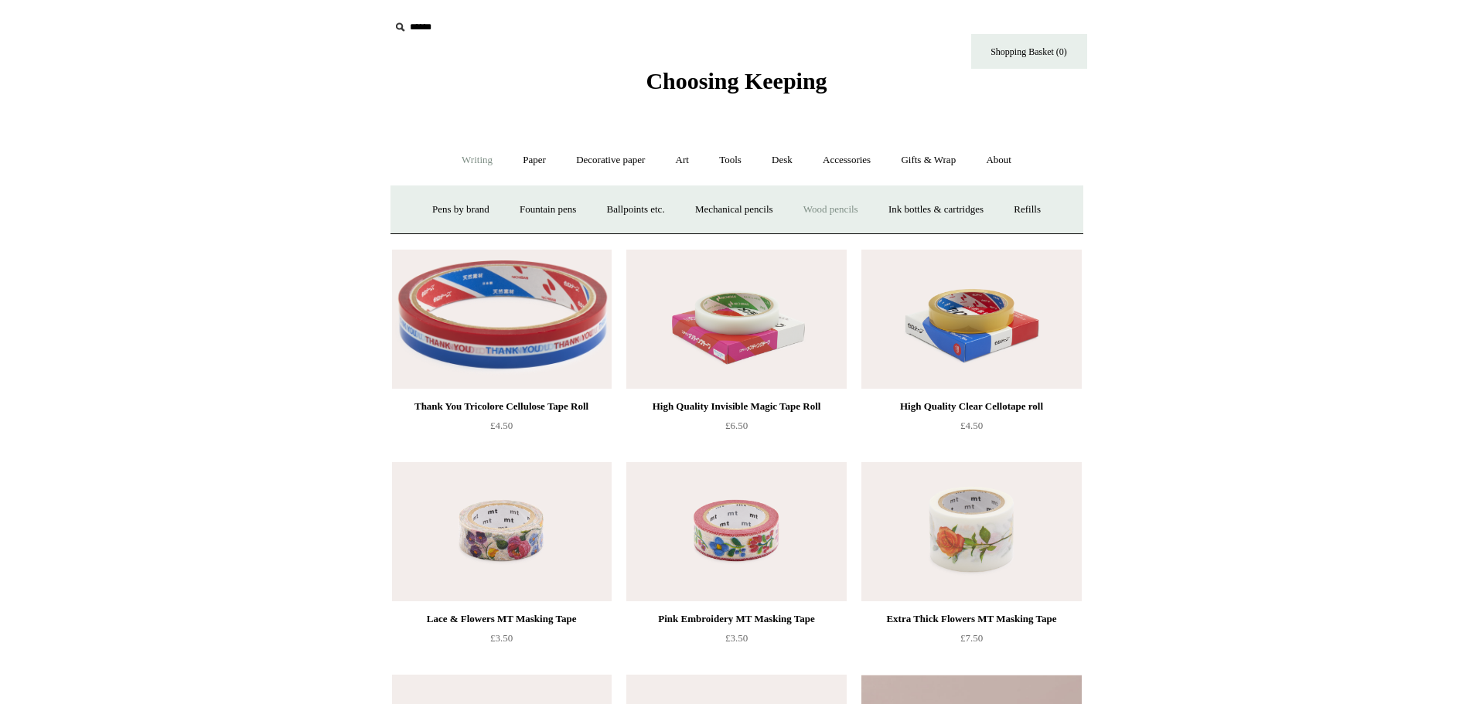
click at [827, 210] on link "Wood pencils +" at bounding box center [831, 209] width 83 height 41
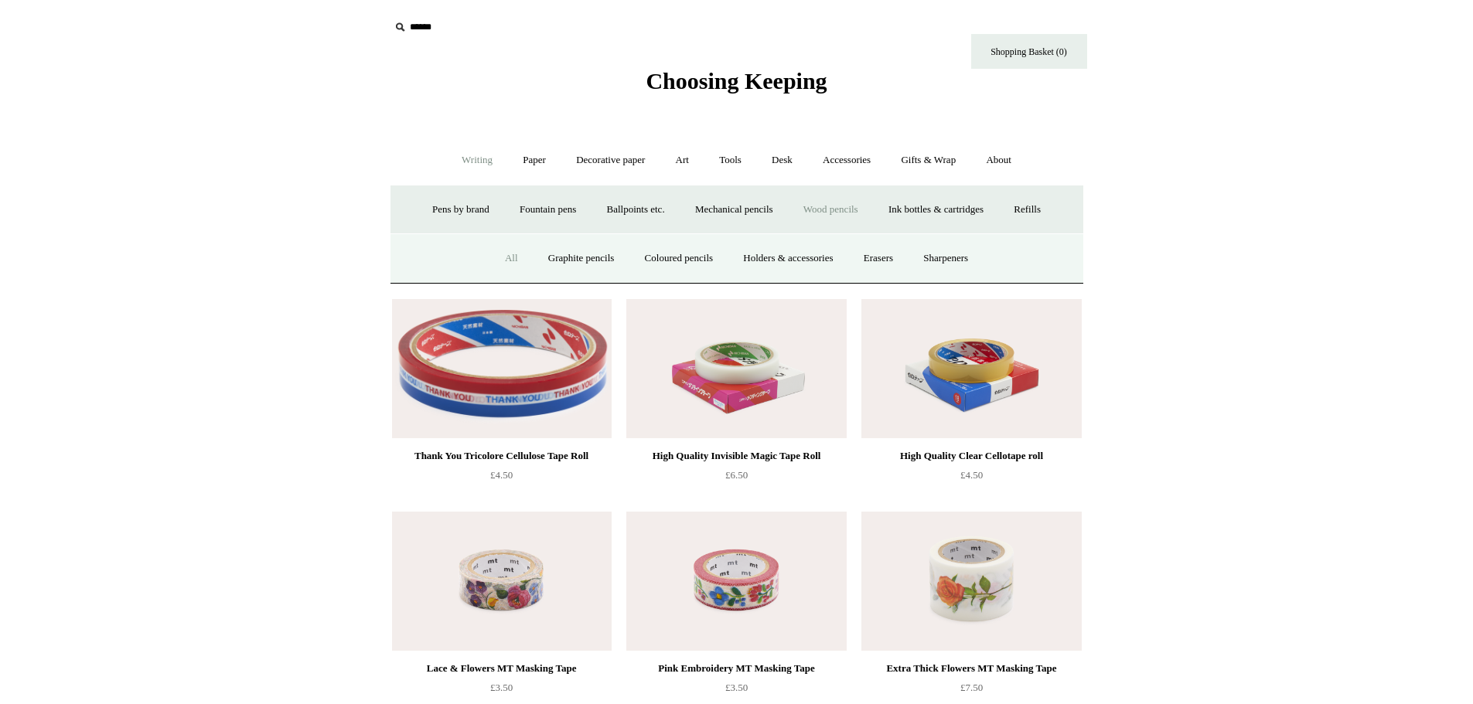
click at [491, 253] on link "All" at bounding box center [511, 258] width 41 height 41
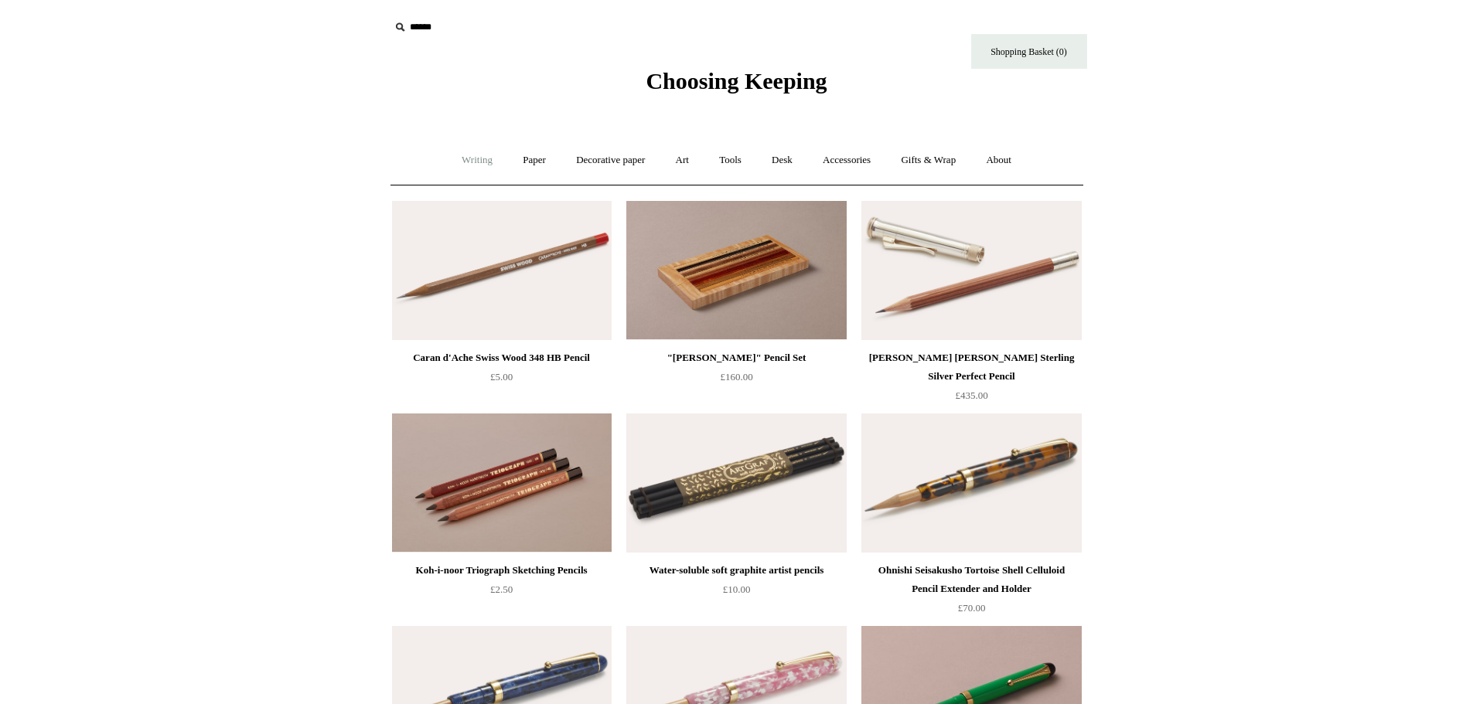
click at [466, 172] on link "Writing +" at bounding box center [477, 160] width 59 height 41
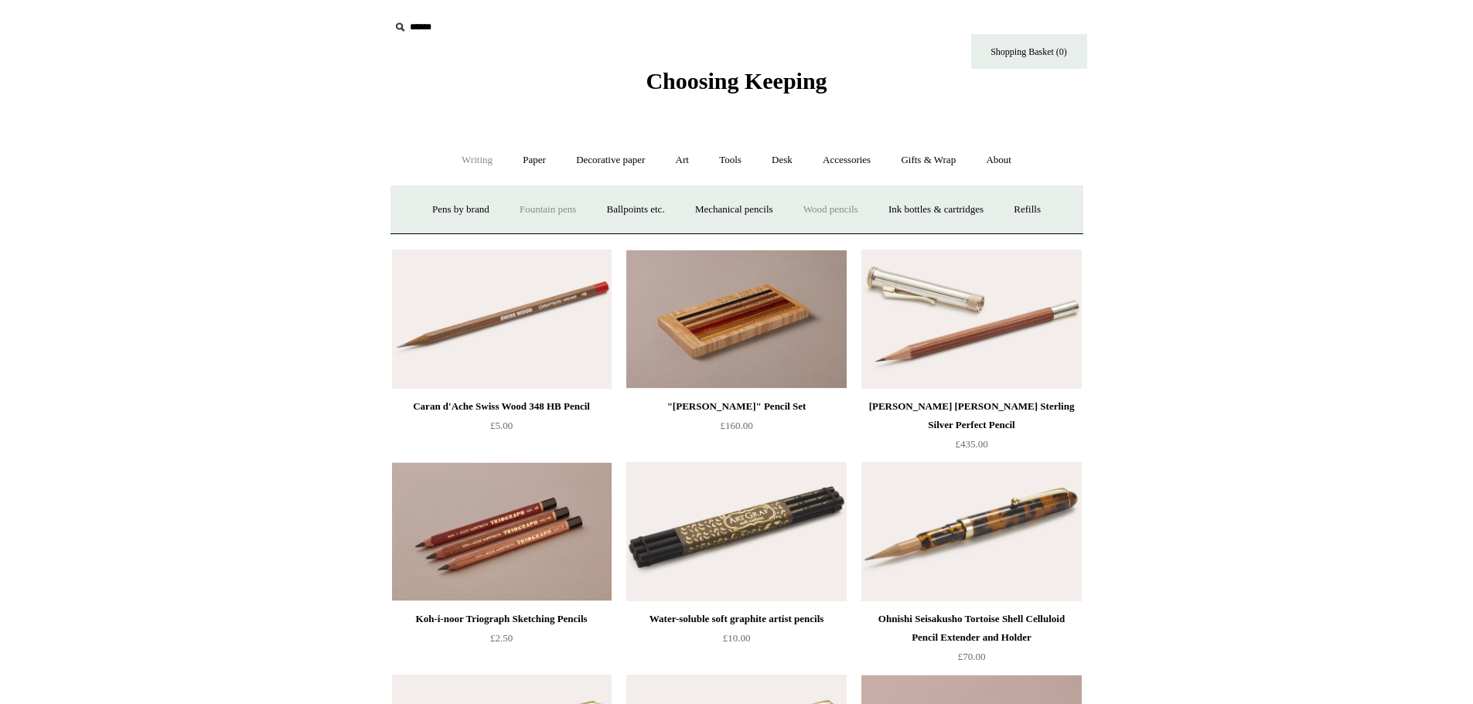
click at [509, 203] on link "Fountain pens +" at bounding box center [548, 209] width 84 height 41
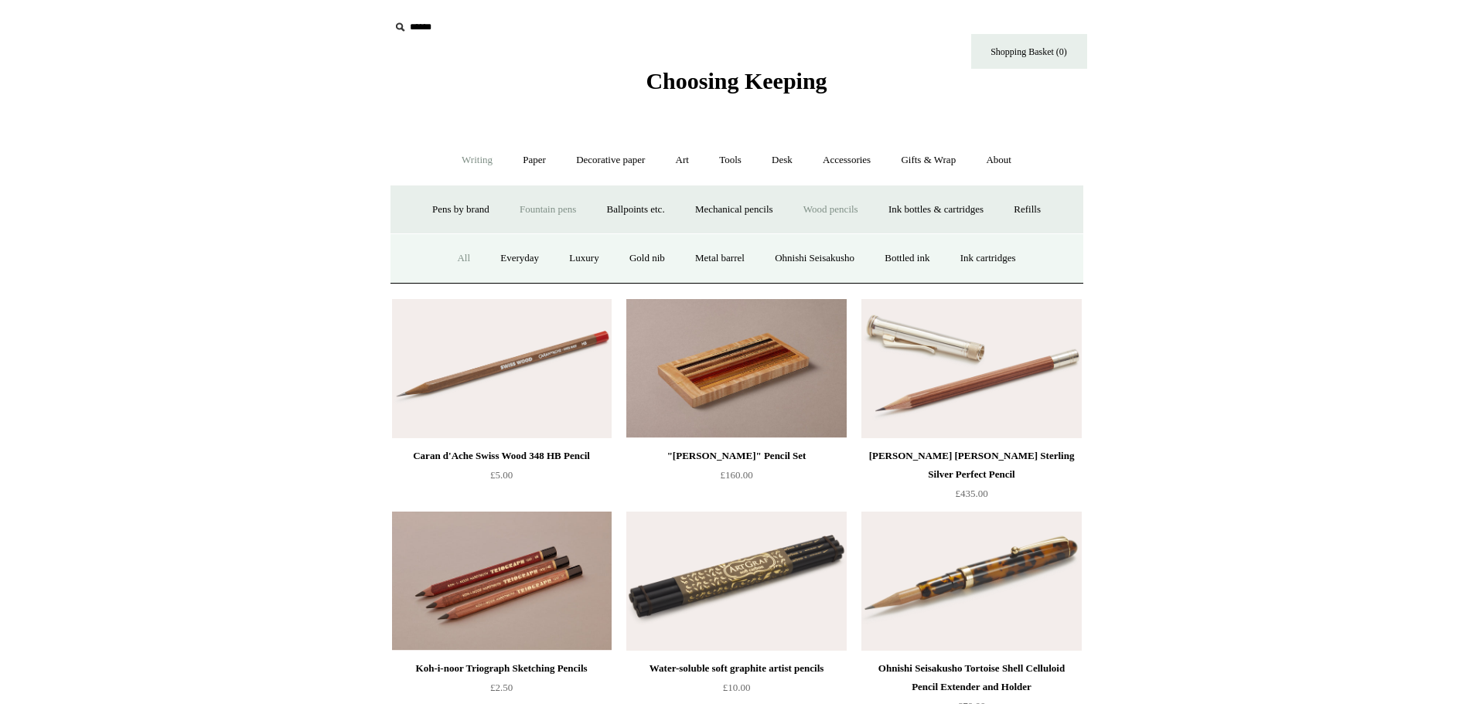
click at [451, 254] on link "All" at bounding box center [463, 258] width 41 height 41
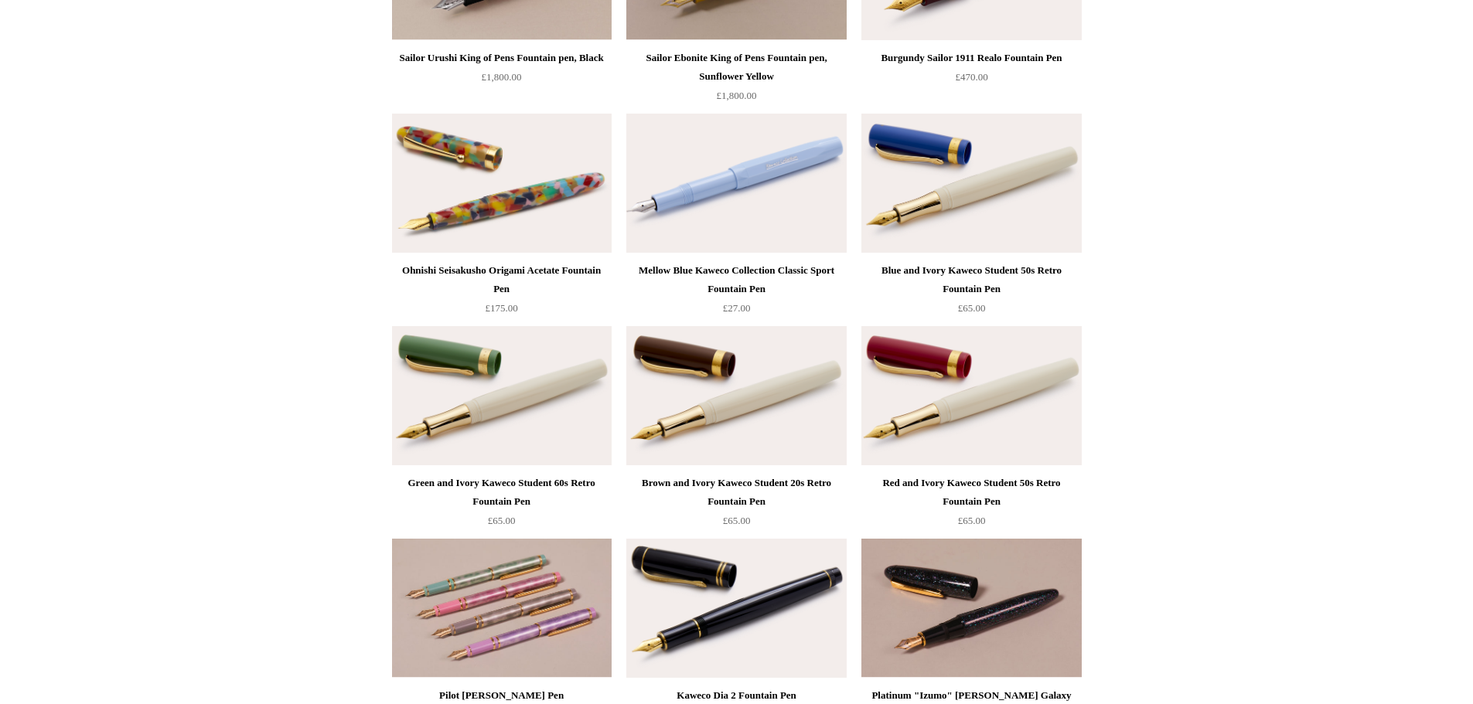
scroll to position [5258, 0]
